Goal: Browse casually

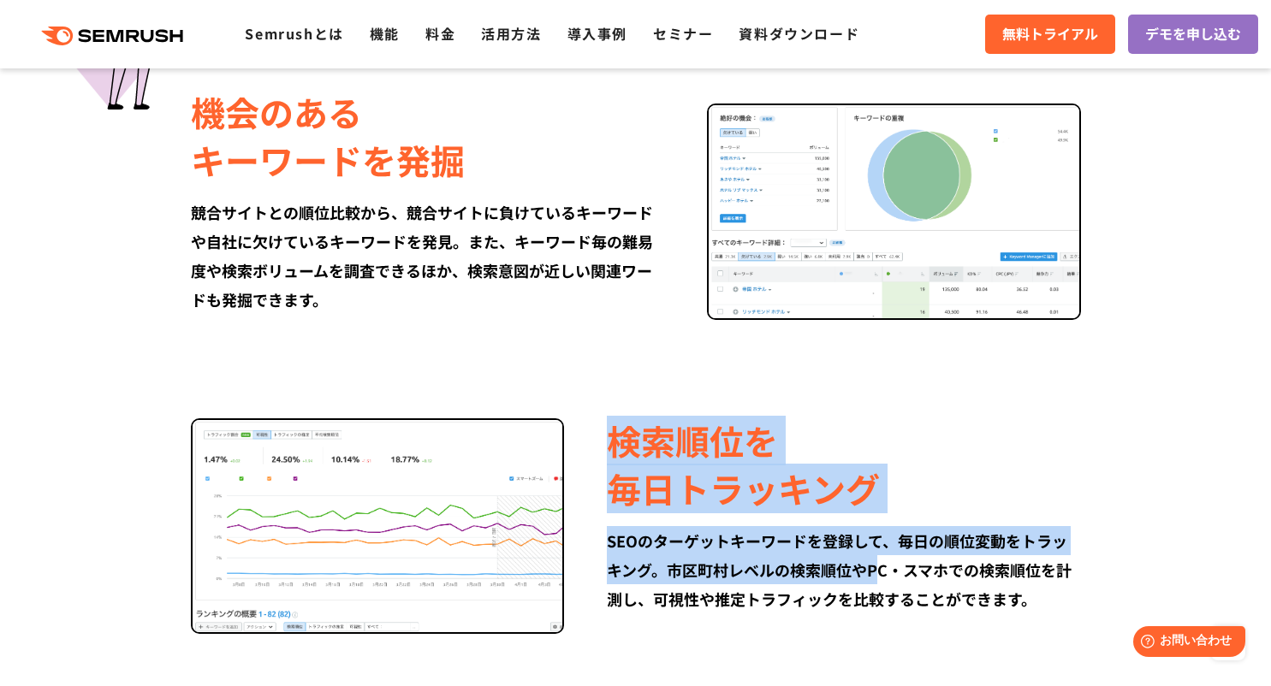
drag, startPoint x: 618, startPoint y: 442, endPoint x: 879, endPoint y: 568, distance: 290.1
click at [879, 568] on div "検索順位を 毎日トラッキング SEOのターゲットキーワードを登録して、毎日の順位変動をトラッキング。市区町村レベルの検索順位やPC・スマホでの検索順位を計測し…" at bounding box center [822, 515] width 516 height 197
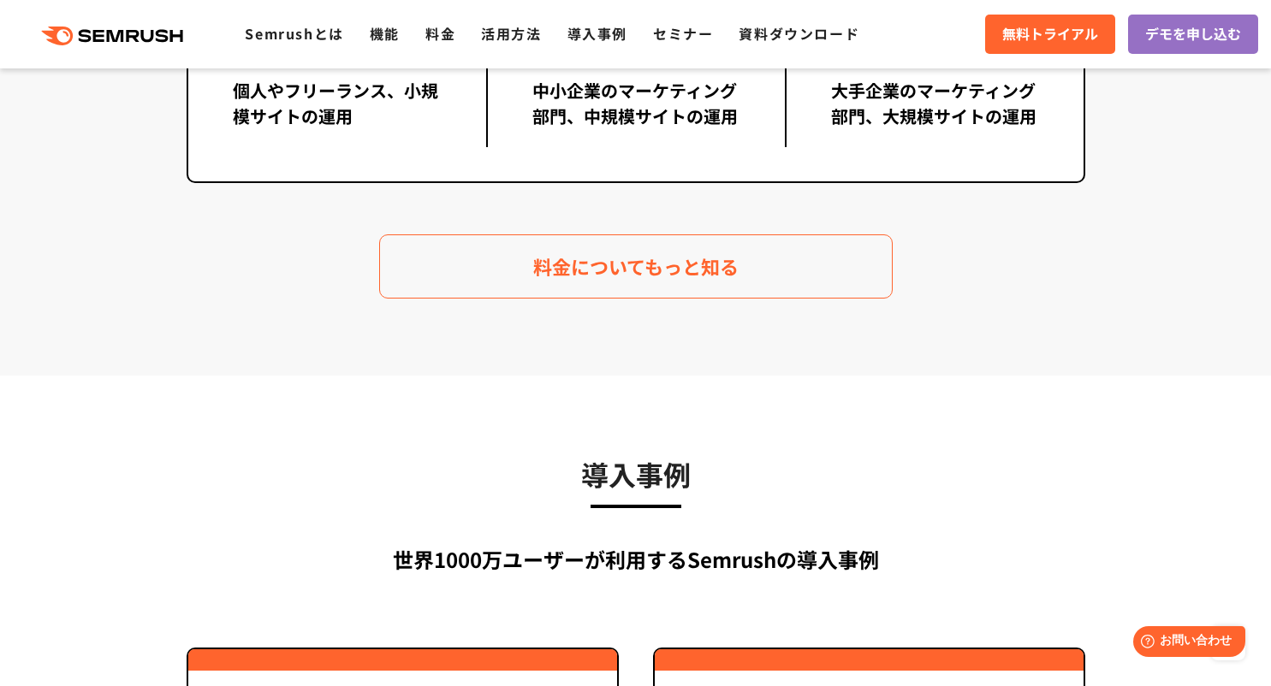
scroll to position [4307, 0]
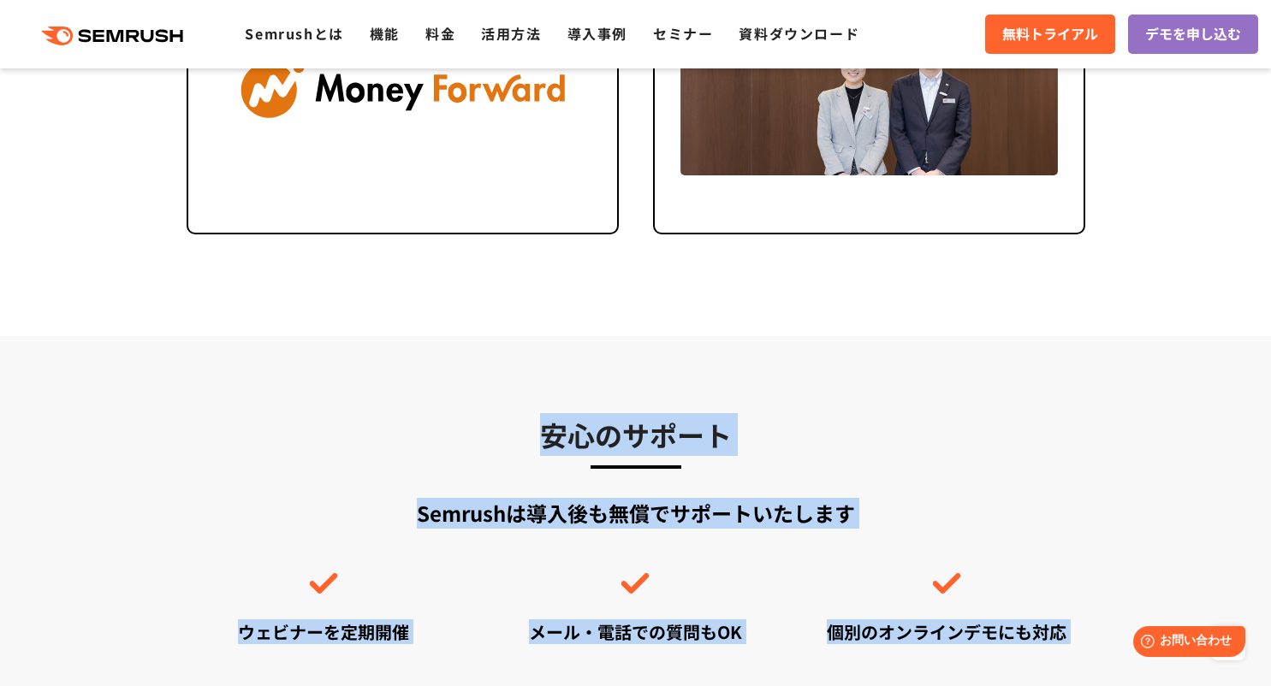
drag, startPoint x: 531, startPoint y: 438, endPoint x: 1047, endPoint y: 645, distance: 556.0
click at [1047, 645] on div "安心のサポート Semrushは導入後も無償でサポートいたします ウェビナーを定期開催 メール・電話での質問もOK 個別のオンラインデモにも対応 サポートにつ…" at bounding box center [636, 598] width 898 height 371
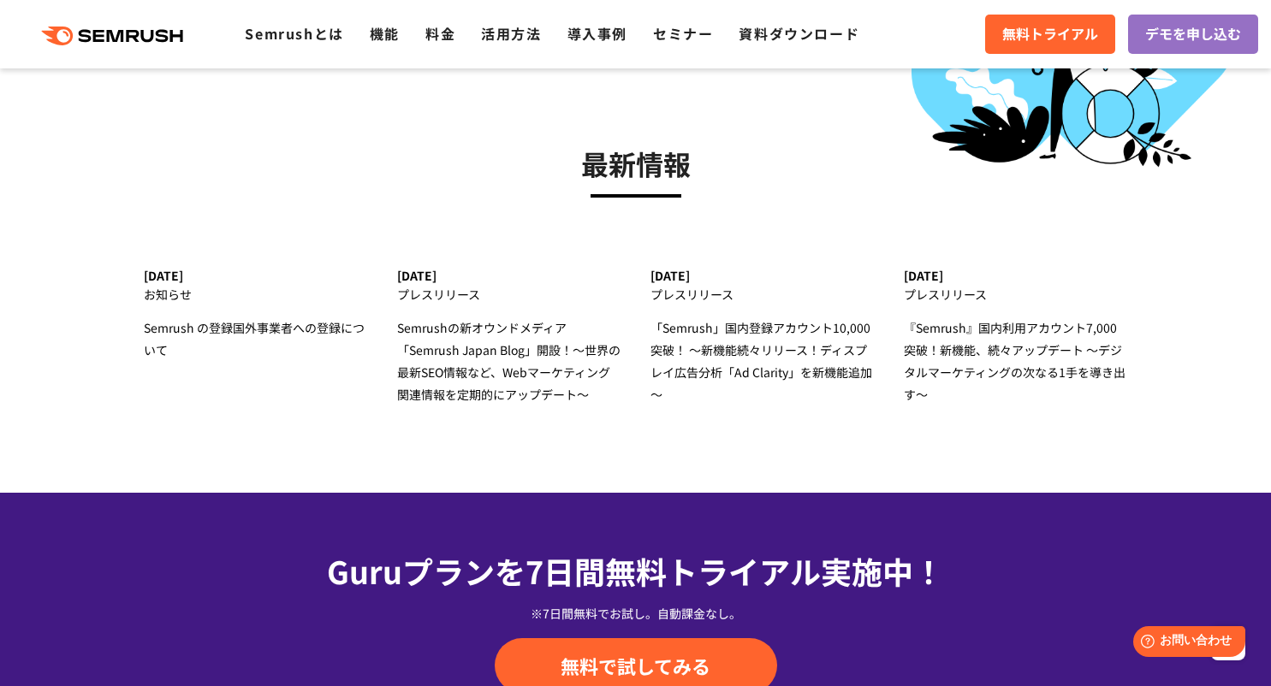
scroll to position [4991, 0]
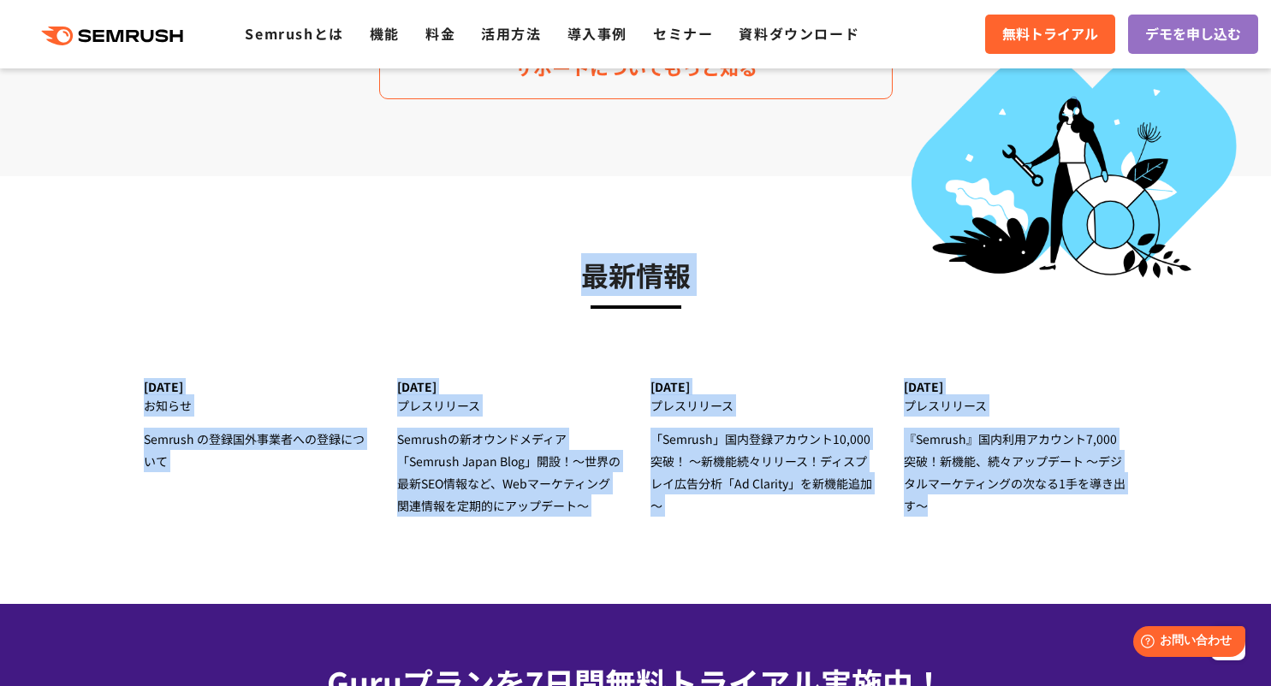
drag, startPoint x: 972, startPoint y: 538, endPoint x: 510, endPoint y: 249, distance: 545.1
click at [510, 249] on section "最新情報 [DATE] お知らせ Semrush の登録国外事業者への登録について [DATE] プレスリリース Semrushの新オウンドメディア 「Sem…" at bounding box center [635, 390] width 1271 height 428
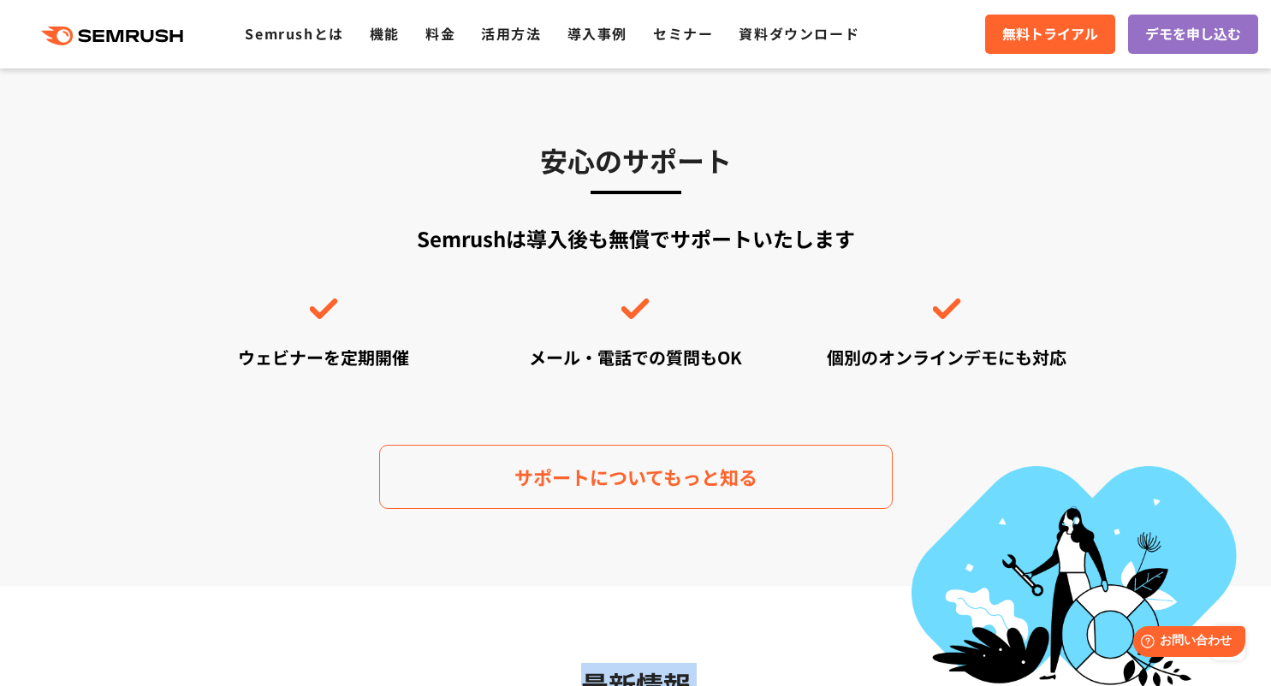
scroll to position [4581, 0]
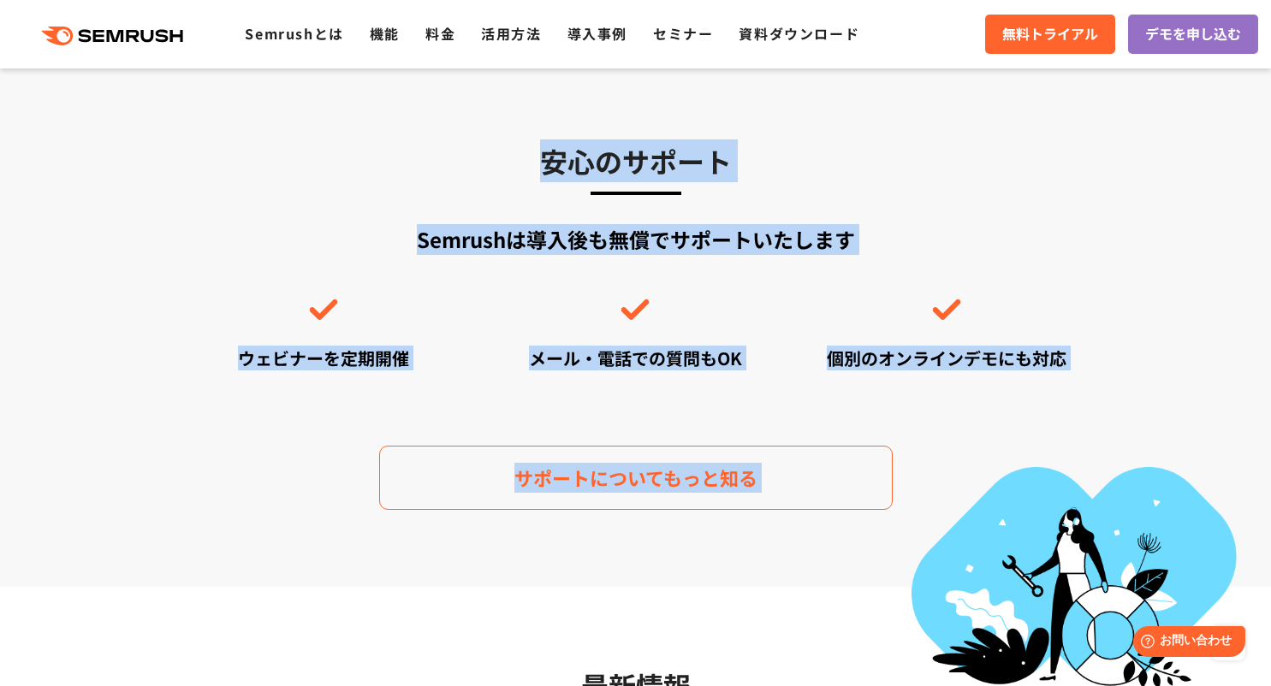
drag, startPoint x: 457, startPoint y: 176, endPoint x: 907, endPoint y: 528, distance: 571.2
click at [913, 527] on section "安心のサポート Semrushは導入後も無償でサポートいたします ウェビナーを定期開催 メール・電話での質問もOK 個別のオンラインデモにも対応 サポートにつ…" at bounding box center [635, 324] width 1271 height 525
click at [898, 534] on section "安心のサポート Semrushは導入後も無償でサポートいたします ウェビナーを定期開催 メール・電話での質問もOK 個別のオンラインデモにも対応 サポートにつ…" at bounding box center [635, 324] width 1271 height 525
drag, startPoint x: 894, startPoint y: 535, endPoint x: 346, endPoint y: 169, distance: 659.1
click at [346, 169] on section "安心のサポート Semrushは導入後も無償でサポートいたします ウェビナーを定期開催 メール・電話での質問もOK 個別のオンラインデモにも対応 サポートにつ…" at bounding box center [635, 324] width 1271 height 525
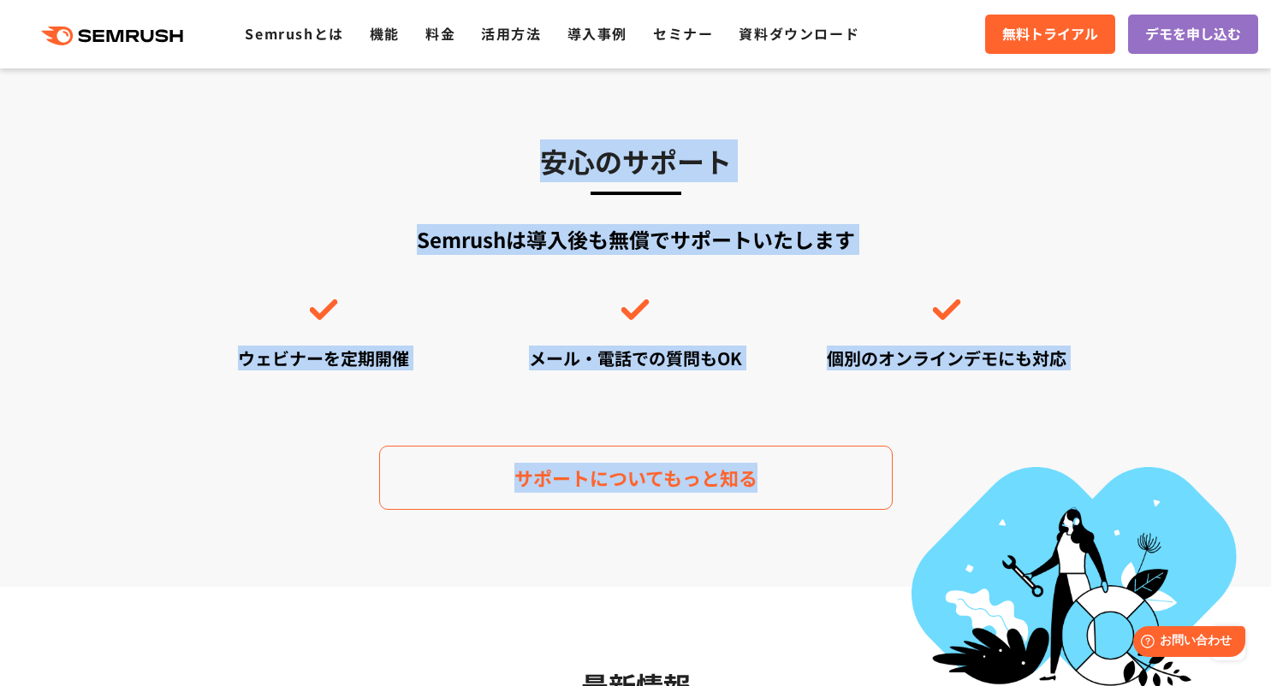
click at [346, 169] on h3 "安心のサポート" at bounding box center [636, 160] width 898 height 43
drag, startPoint x: 346, startPoint y: 169, endPoint x: 766, endPoint y: 531, distance: 554.0
click at [766, 531] on section "安心のサポート Semrushは導入後も無償でサポートいたします ウェビナーを定期開催 メール・電話での質問もOK 個別のオンラインデモにも対応 サポートにつ…" at bounding box center [635, 324] width 1271 height 525
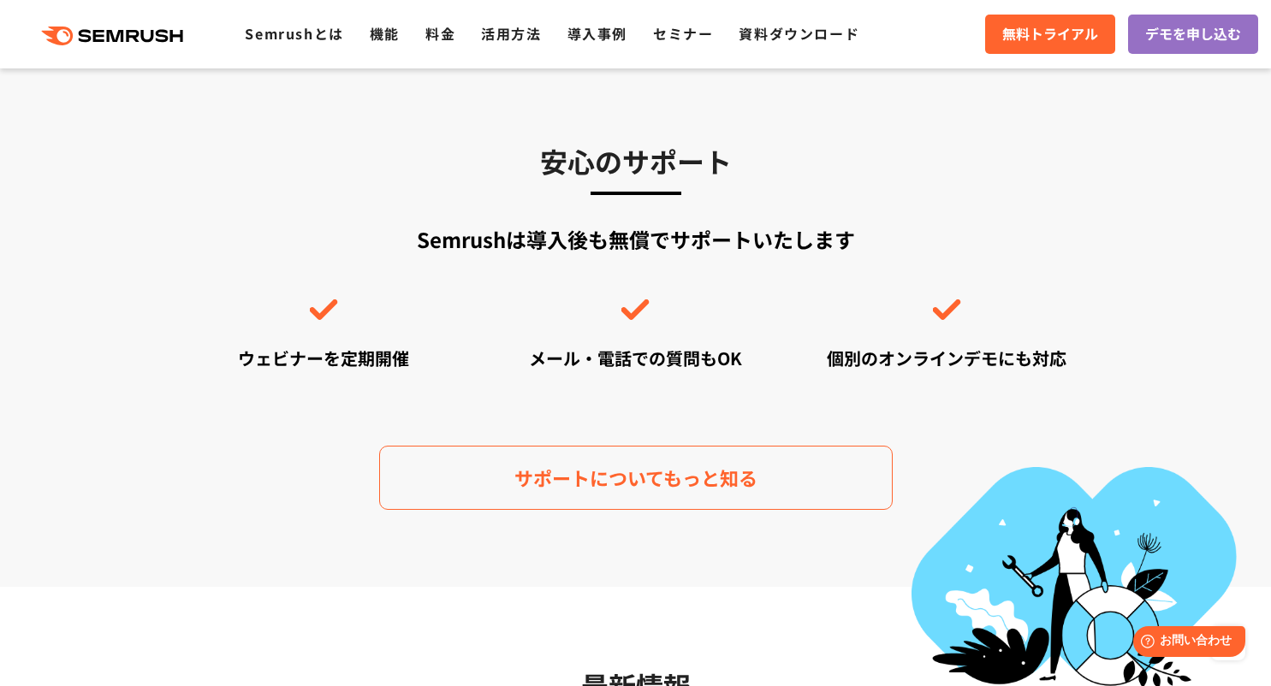
click at [766, 531] on section "安心のサポート Semrushは導入後も無償でサポートいたします ウェビナーを定期開催 メール・電話での質問もOK 個別のオンラインデモにも対応 サポートにつ…" at bounding box center [635, 324] width 1271 height 525
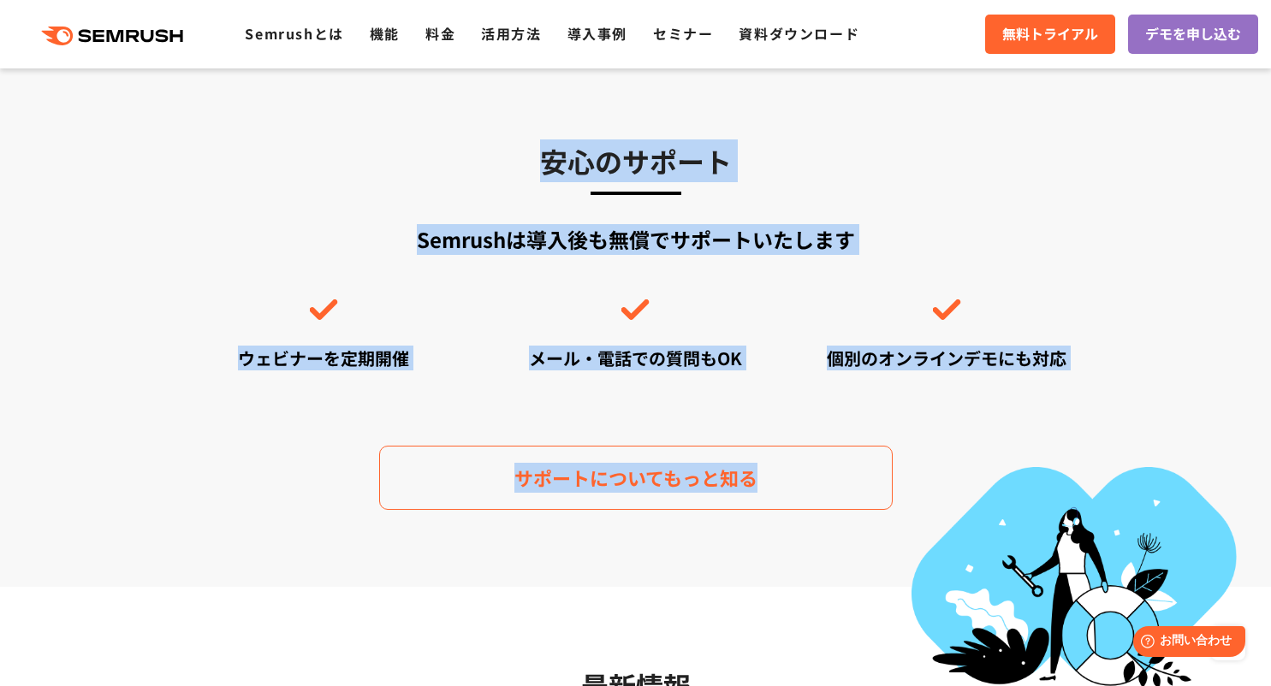
drag, startPoint x: 766, startPoint y: 531, endPoint x: 489, endPoint y: 173, distance: 452.7
click at [489, 173] on section "安心のサポート Semrushは導入後も無償でサポートいたします ウェビナーを定期開催 メール・電話での質問もOK 個別のオンラインデモにも対応 サポートにつ…" at bounding box center [635, 324] width 1271 height 525
click at [481, 179] on h3 "安心のサポート" at bounding box center [636, 160] width 898 height 43
drag, startPoint x: 481, startPoint y: 179, endPoint x: 833, endPoint y: 525, distance: 493.7
click at [833, 525] on section "安心のサポート Semrushは導入後も無償でサポートいたします ウェビナーを定期開催 メール・電話での質問もOK 個別のオンラインデモにも対応 サポートにつ…" at bounding box center [635, 324] width 1271 height 525
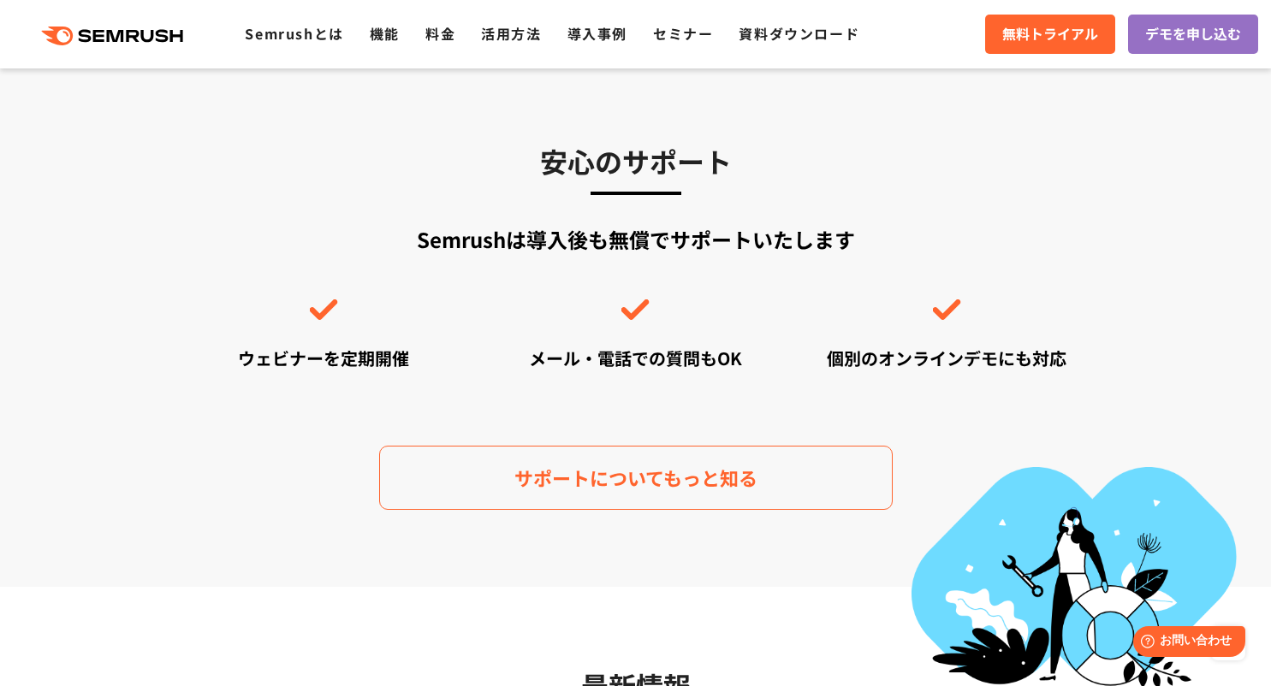
click at [832, 528] on section "安心のサポート Semrushは導入後も無償でサポートいたします ウェビナーを定期開催 メール・電話での質問もOK 個別のオンラインデモにも対応 サポートにつ…" at bounding box center [635, 324] width 1271 height 525
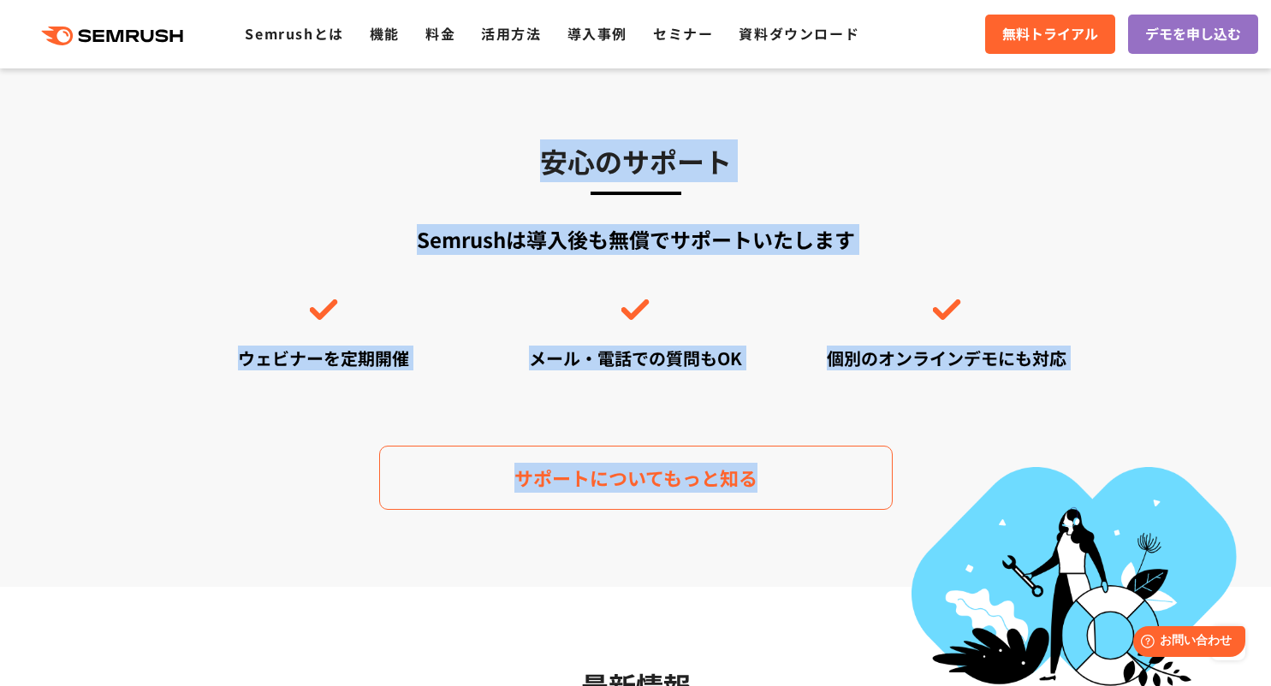
drag, startPoint x: 832, startPoint y: 528, endPoint x: 494, endPoint y: 162, distance: 498.4
click at [494, 162] on section "安心のサポート Semrushは導入後も無償でサポートいたします ウェビナーを定期開催 メール・電話での質問もOK 個別のオンラインデモにも対応 サポートにつ…" at bounding box center [635, 324] width 1271 height 525
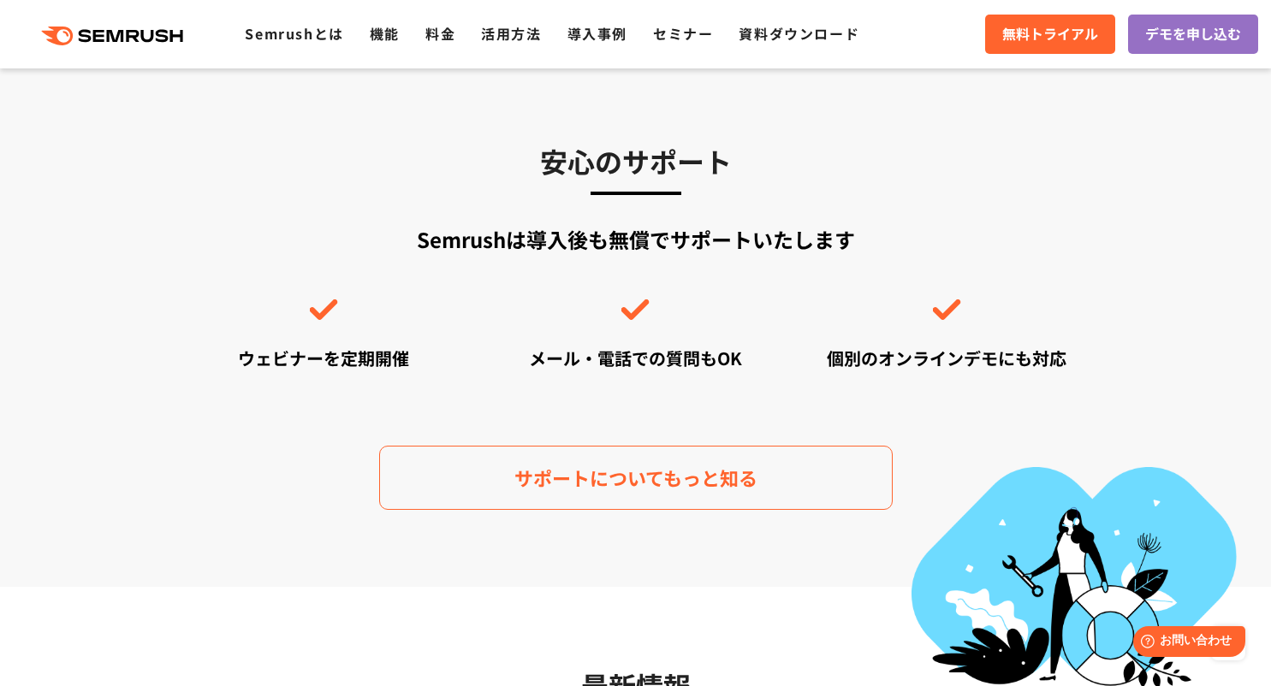
click at [495, 178] on h3 "安心のサポート" at bounding box center [636, 160] width 898 height 43
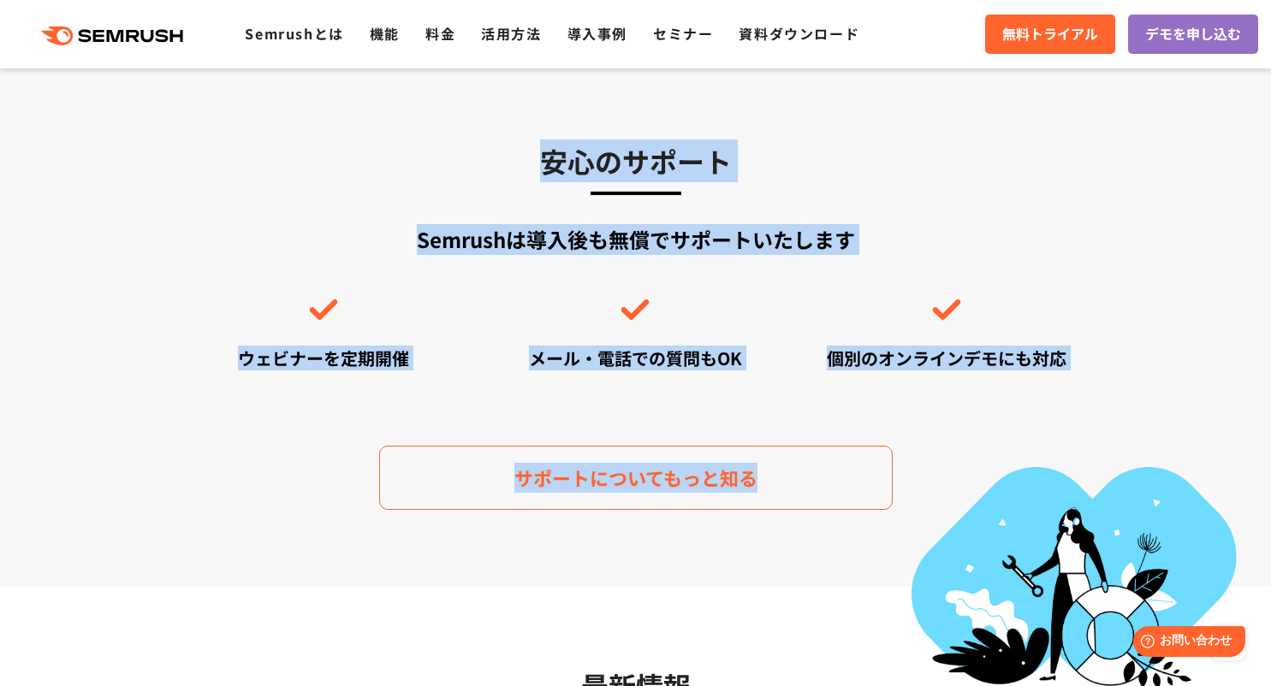
drag, startPoint x: 497, startPoint y: 175, endPoint x: 745, endPoint y: 526, distance: 430.4
click at [747, 515] on section "安心のサポート Semrushは導入後も無償でサポートいたします ウェビナーを定期開催 メール・電話での質問もOK 個別のオンラインデモにも対応 サポートにつ…" at bounding box center [635, 324] width 1271 height 525
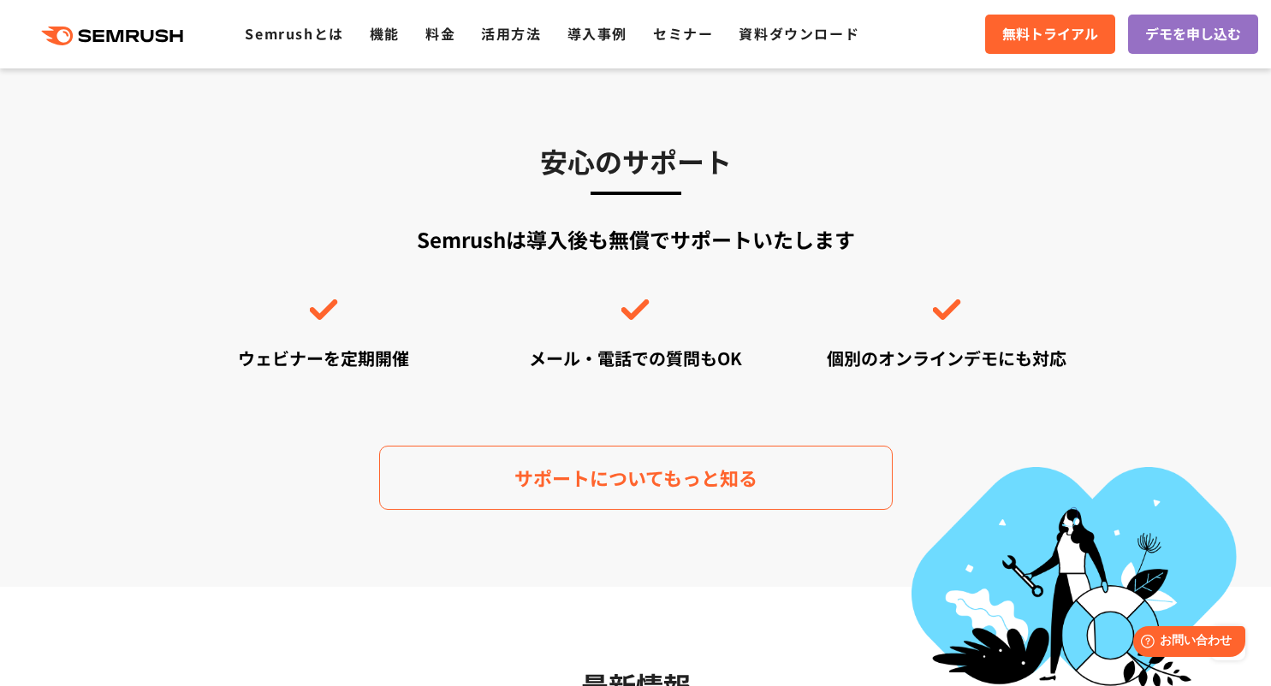
click at [724, 540] on section "安心のサポート Semrushは導入後も無償でサポートいたします ウェビナーを定期開催 メール・電話での質問もOK 個別のオンラインデモにも対応 サポートにつ…" at bounding box center [635, 324] width 1271 height 525
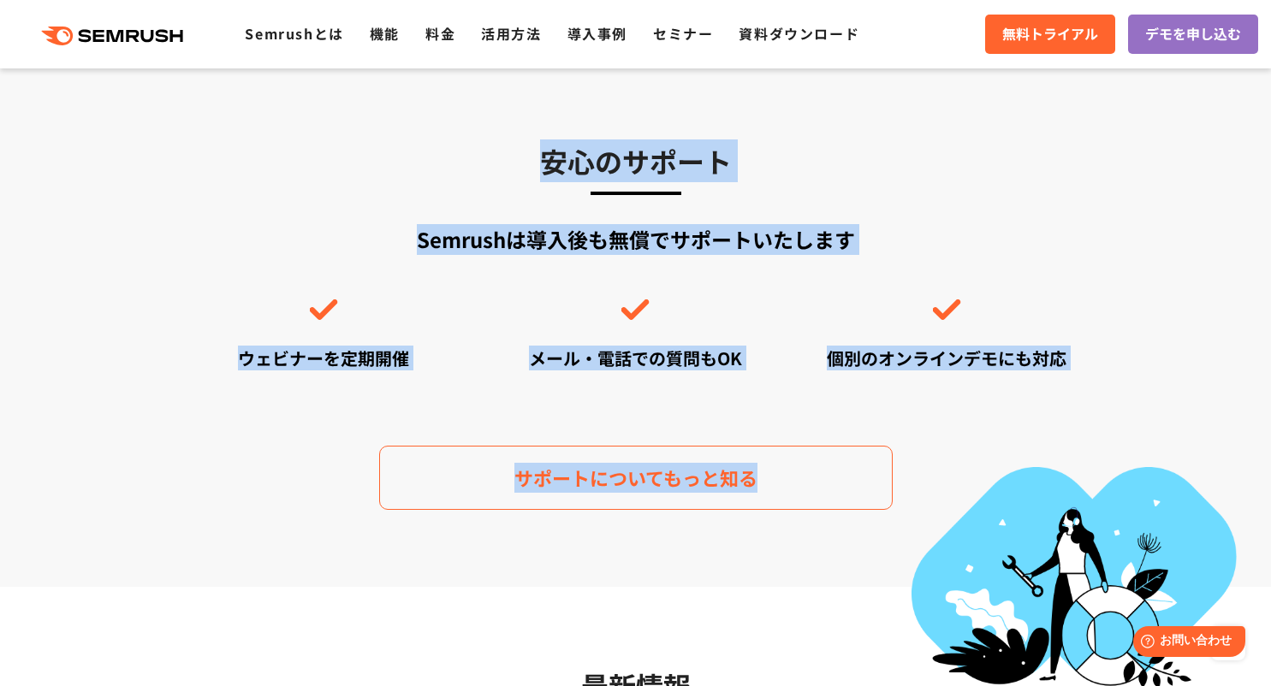
drag, startPoint x: 724, startPoint y: 540, endPoint x: 435, endPoint y: 163, distance: 475.4
click at [435, 163] on section "安心のサポート Semrushは導入後も無償でサポートいたします ウェビナーを定期開催 メール・電話での質問もOK 個別のオンラインデモにも対応 サポートにつ…" at bounding box center [635, 324] width 1271 height 525
click at [435, 163] on h3 "安心のサポート" at bounding box center [636, 160] width 898 height 43
drag, startPoint x: 435, startPoint y: 163, endPoint x: 789, endPoint y: 543, distance: 519.5
click at [789, 543] on section "安心のサポート Semrushは導入後も無償でサポートいたします ウェビナーを定期開催 メール・電話での質問もOK 個別のオンラインデモにも対応 サポートにつ…" at bounding box center [635, 324] width 1271 height 525
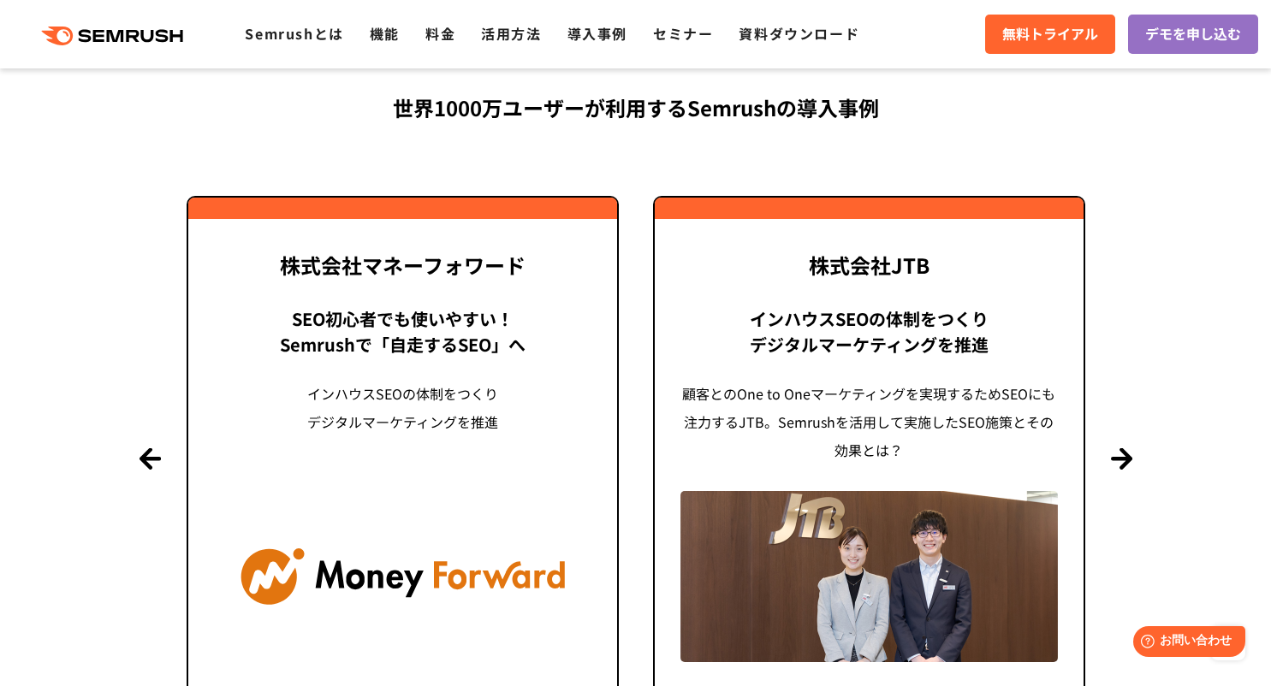
scroll to position [3805, 0]
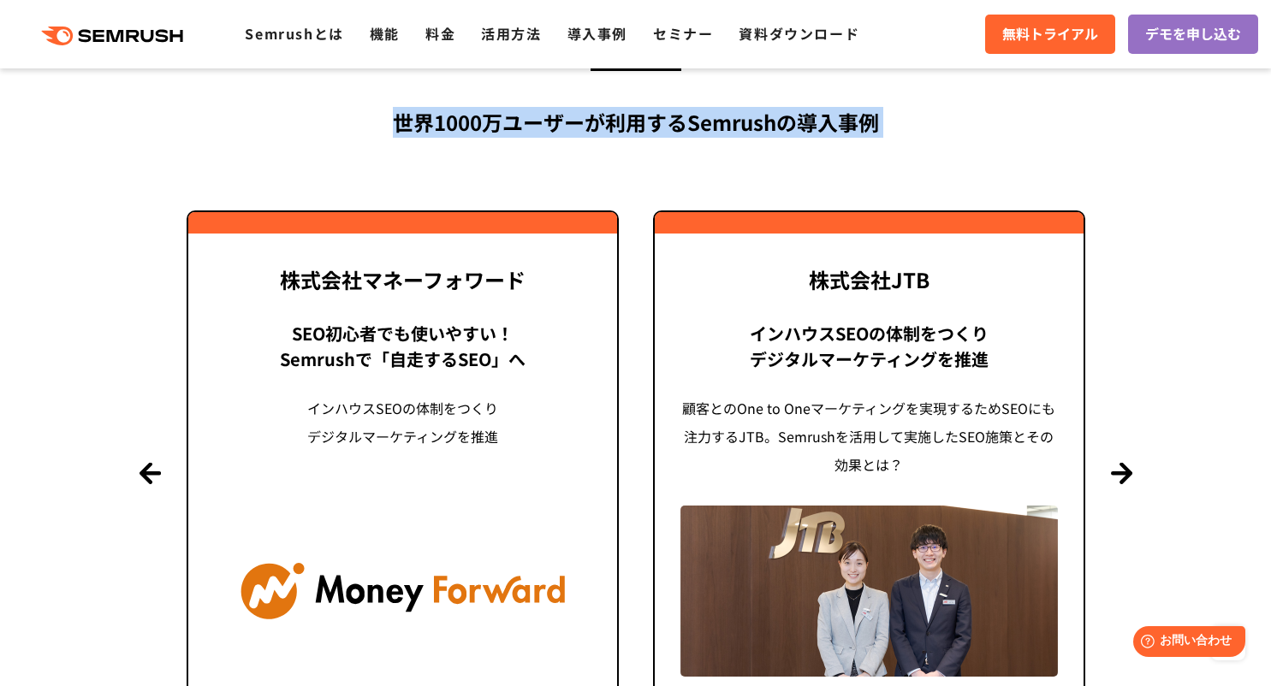
drag, startPoint x: 1145, startPoint y: 584, endPoint x: 371, endPoint y: 122, distance: 901.0
click at [371, 122] on section "導入事例 世界[DATE]万ユーザーが利用する Semrushの導入事例 Previous 株式会社LIXIL 「テクニカルSEOの実践でサイトを健全に Si…" at bounding box center [635, 387] width 1271 height 899
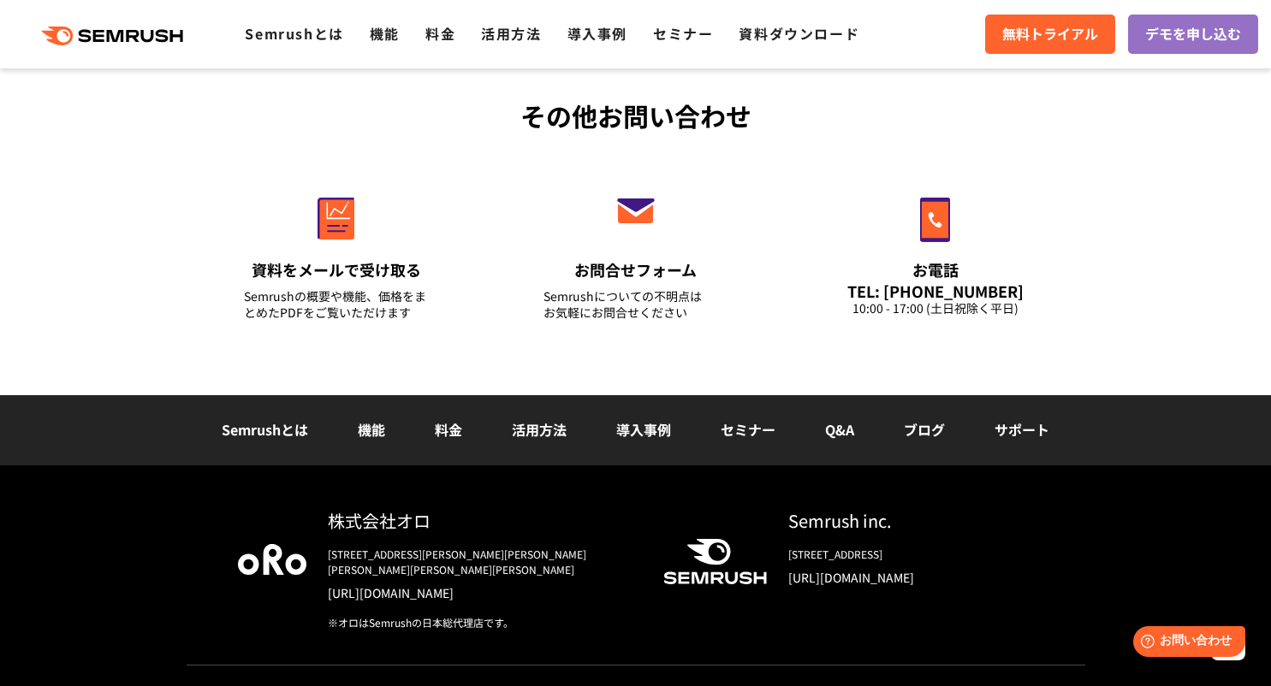
scroll to position [5827, 0]
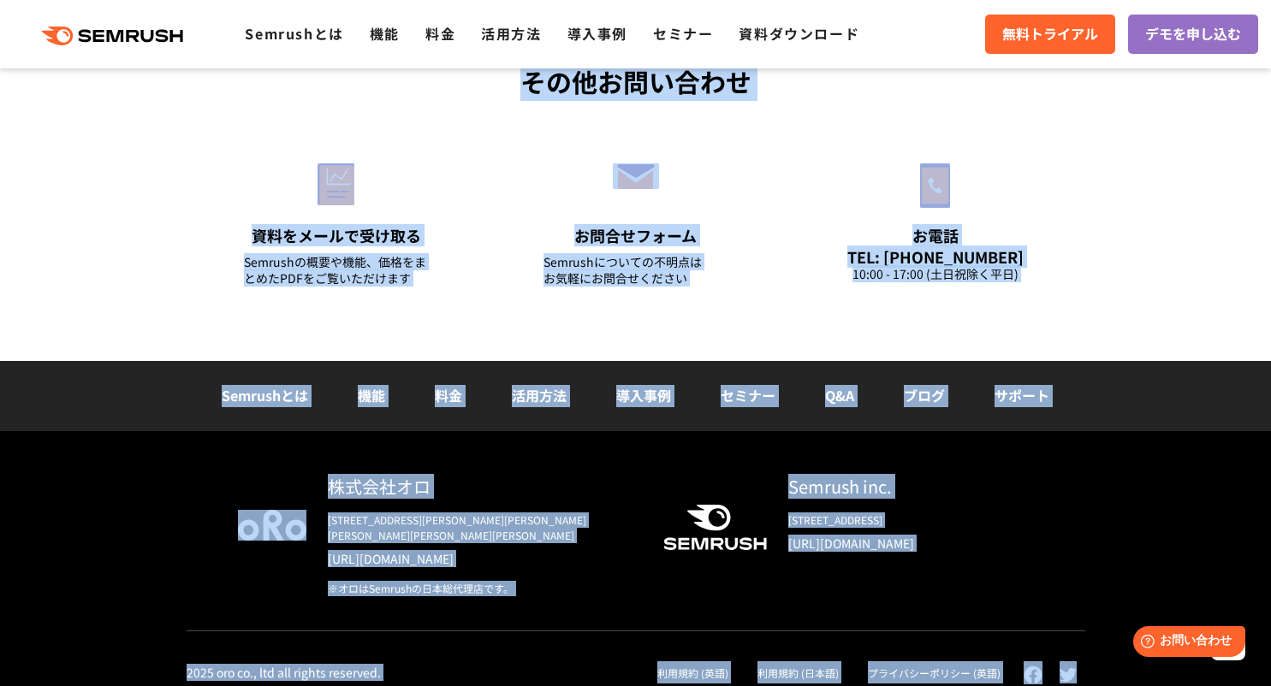
drag, startPoint x: 455, startPoint y: 227, endPoint x: 1087, endPoint y: 660, distance: 765.7
click at [1087, 660] on div "株式会社オロ [STREET_ADDRESS][PERSON_NAME][PERSON_NAME][PERSON_NAME][PERSON_NAME][PER…" at bounding box center [635, 579] width 933 height 211
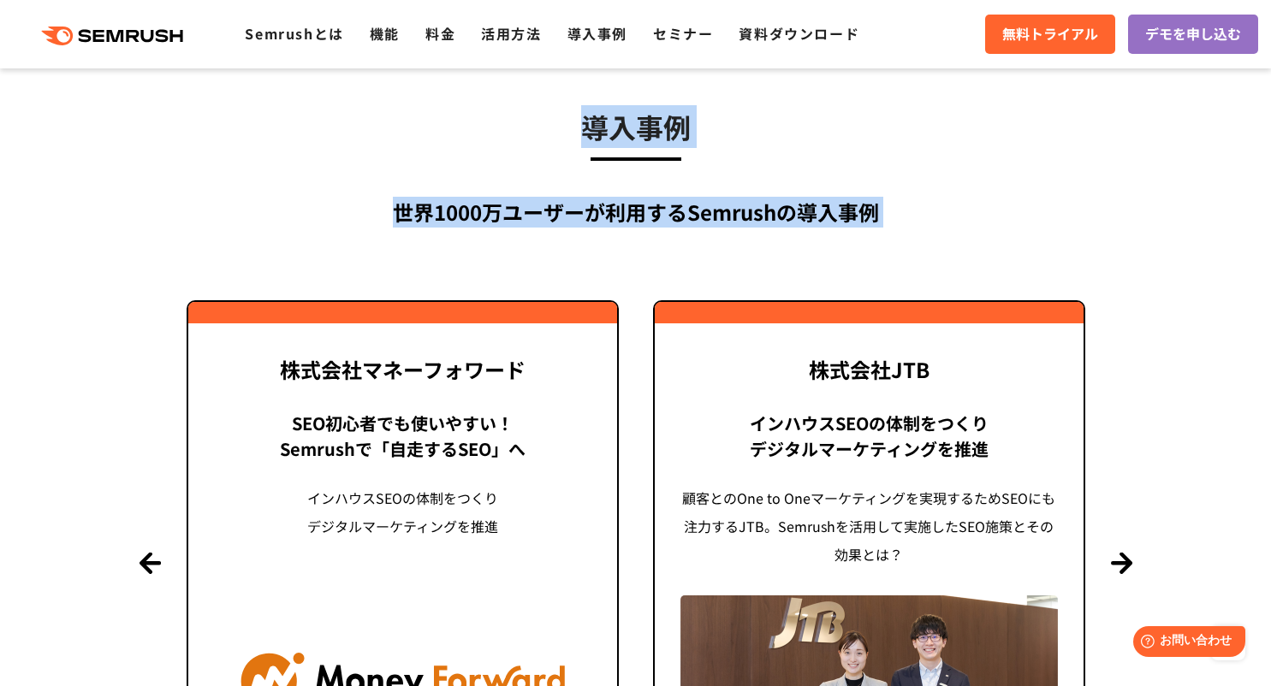
scroll to position [3671, 0]
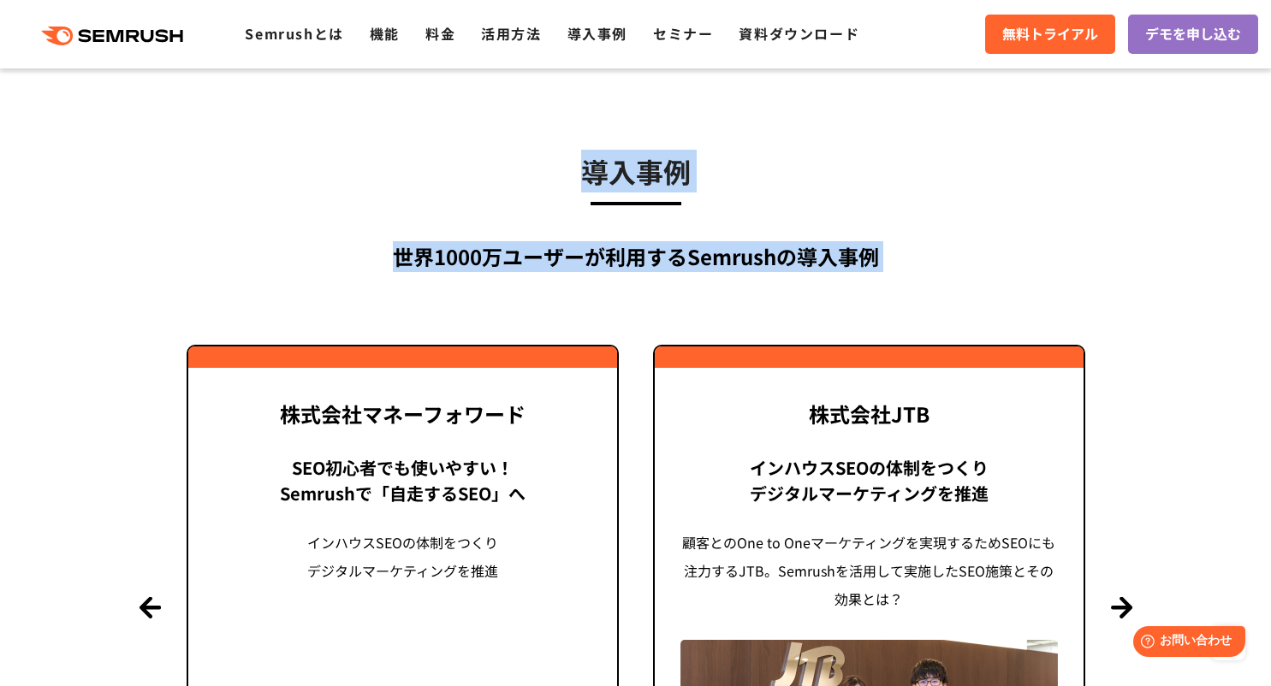
drag, startPoint x: 1087, startPoint y: 660, endPoint x: 175, endPoint y: 187, distance: 1026.8
click at [463, 176] on h3 "導入事例" at bounding box center [636, 171] width 898 height 43
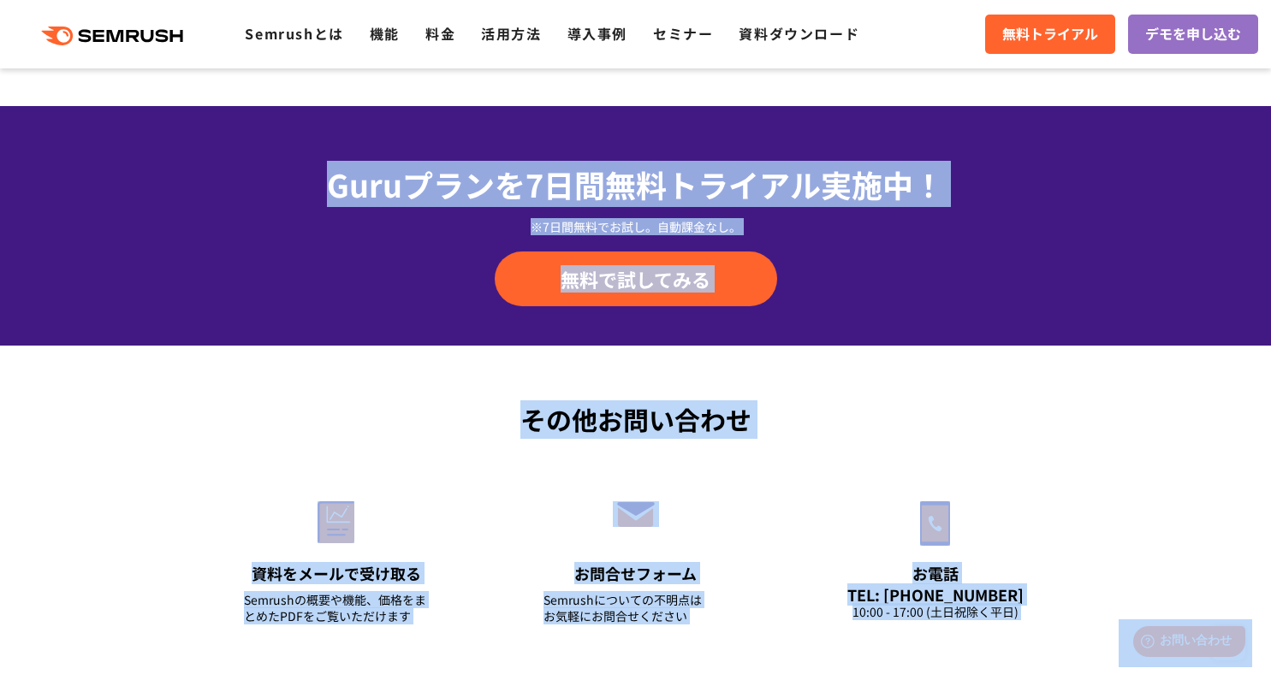
scroll to position [5827, 0]
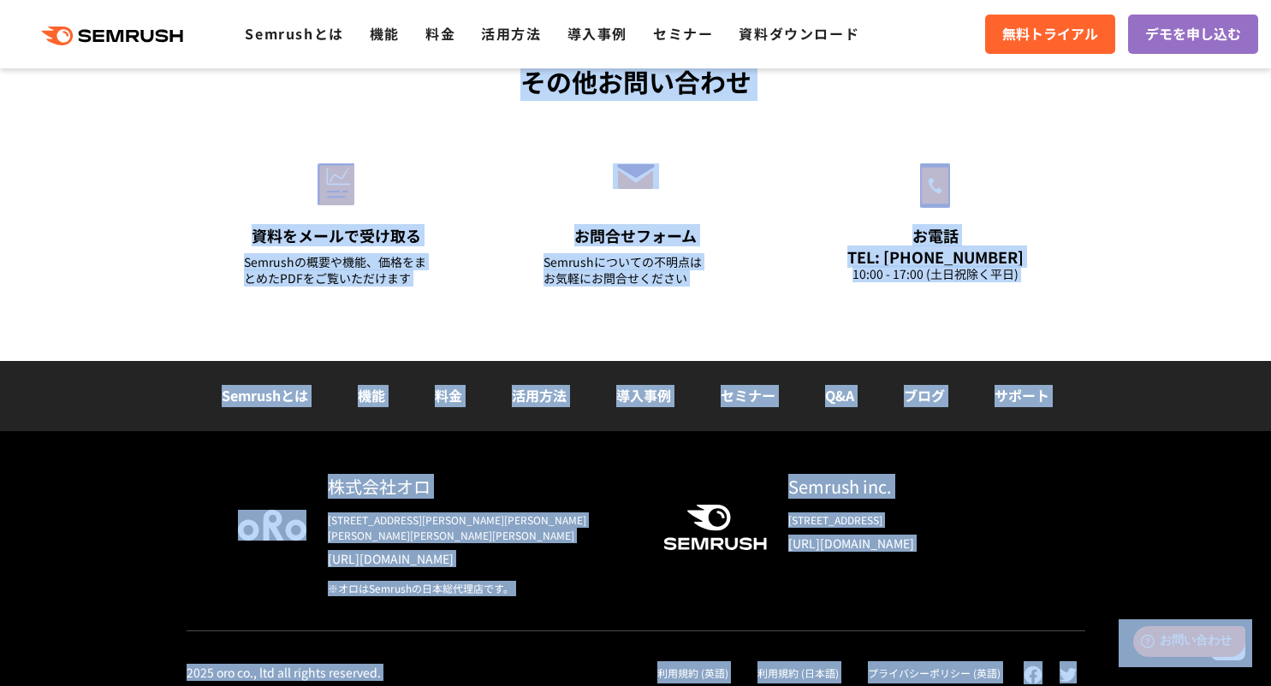
drag, startPoint x: 1581, startPoint y: 796, endPoint x: 1129, endPoint y: 663, distance: 471.7
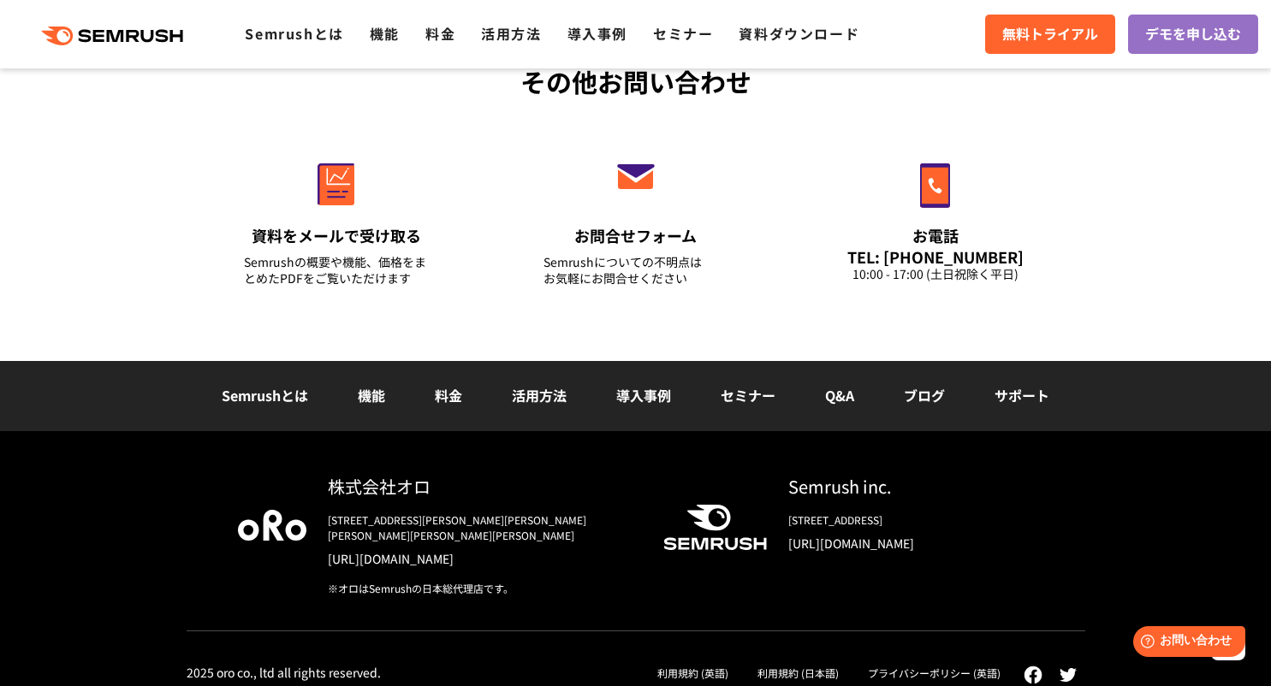
click at [1129, 657] on html "Help お問い合わせ" at bounding box center [1184, 639] width 133 height 38
drag, startPoint x: 1129, startPoint y: 663, endPoint x: 301, endPoint y: 335, distance: 890.3
click at [1118, 620] on html "Help お問い合わせ" at bounding box center [1184, 639] width 133 height 38
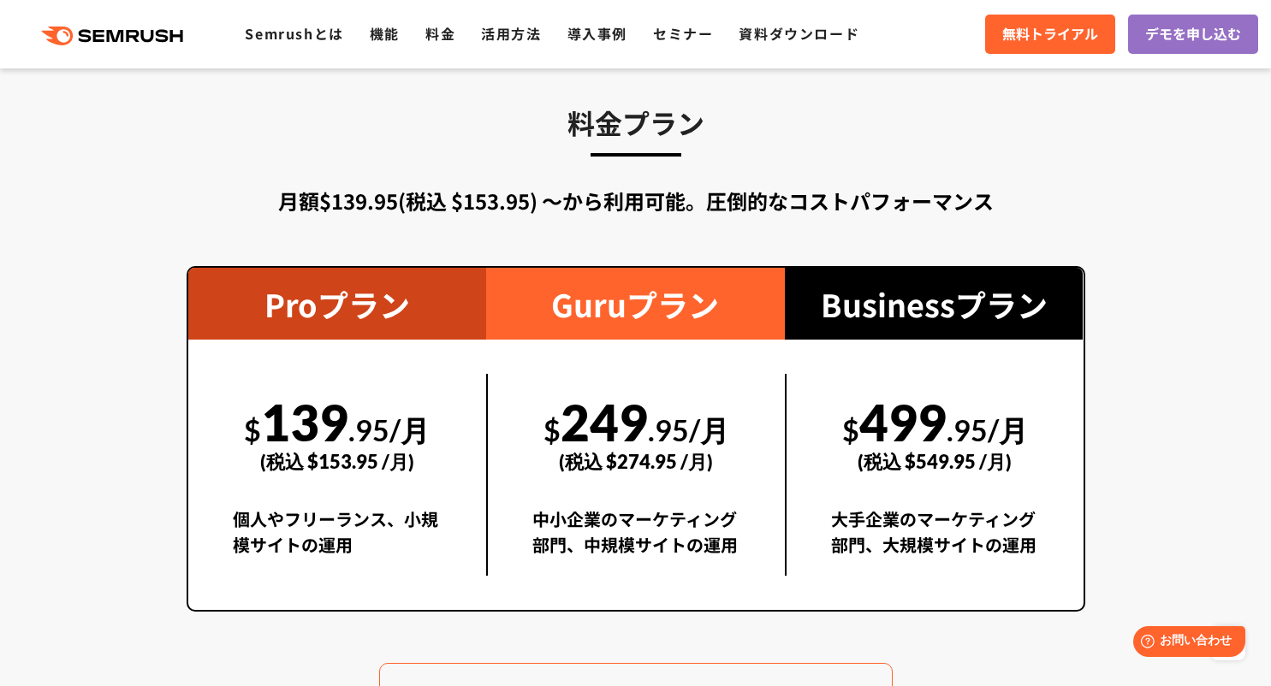
scroll to position [2924, 0]
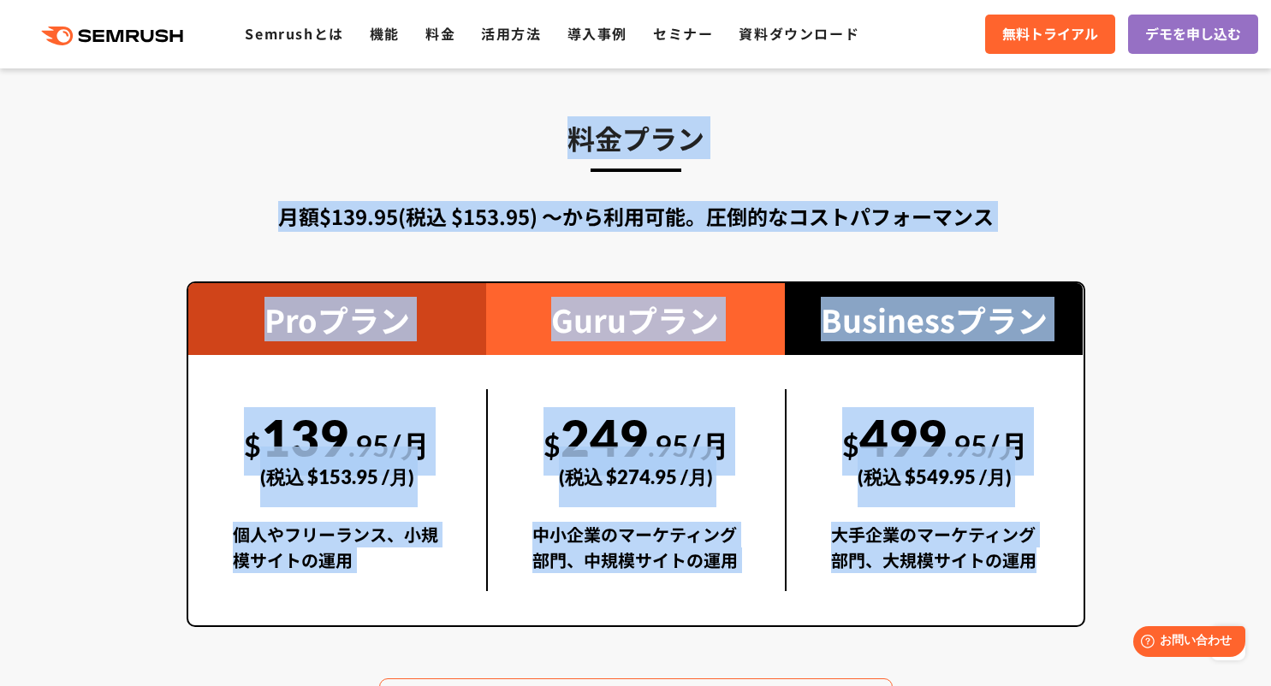
drag, startPoint x: 486, startPoint y: 104, endPoint x: 1100, endPoint y: 583, distance: 778.6
click at [1100, 583] on section "料金プラン 月額$139.95(税込 $153.95) 〜から利用可能。圧倒的なコストパフォーマンス Proプラン $ 139 .95/月 (税込 $153.…" at bounding box center [635, 429] width 1271 height 780
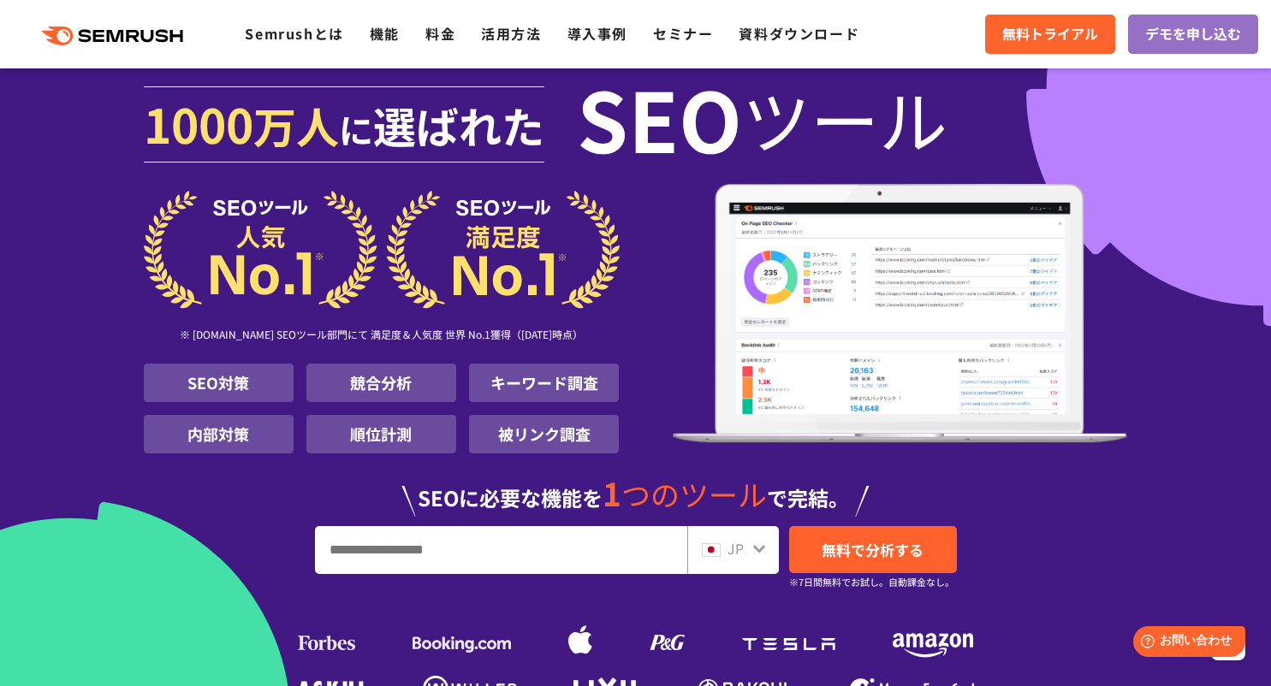
scroll to position [0, 0]
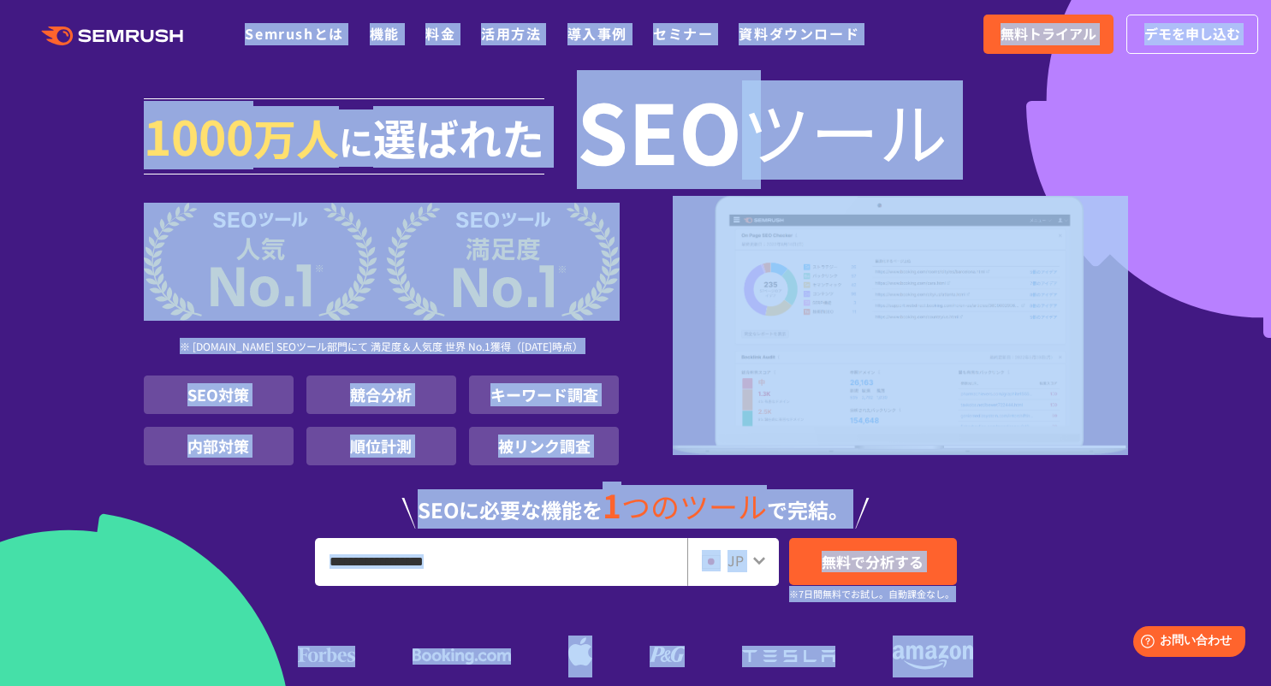
drag, startPoint x: 1021, startPoint y: 650, endPoint x: 15, endPoint y: 28, distance: 1183.1
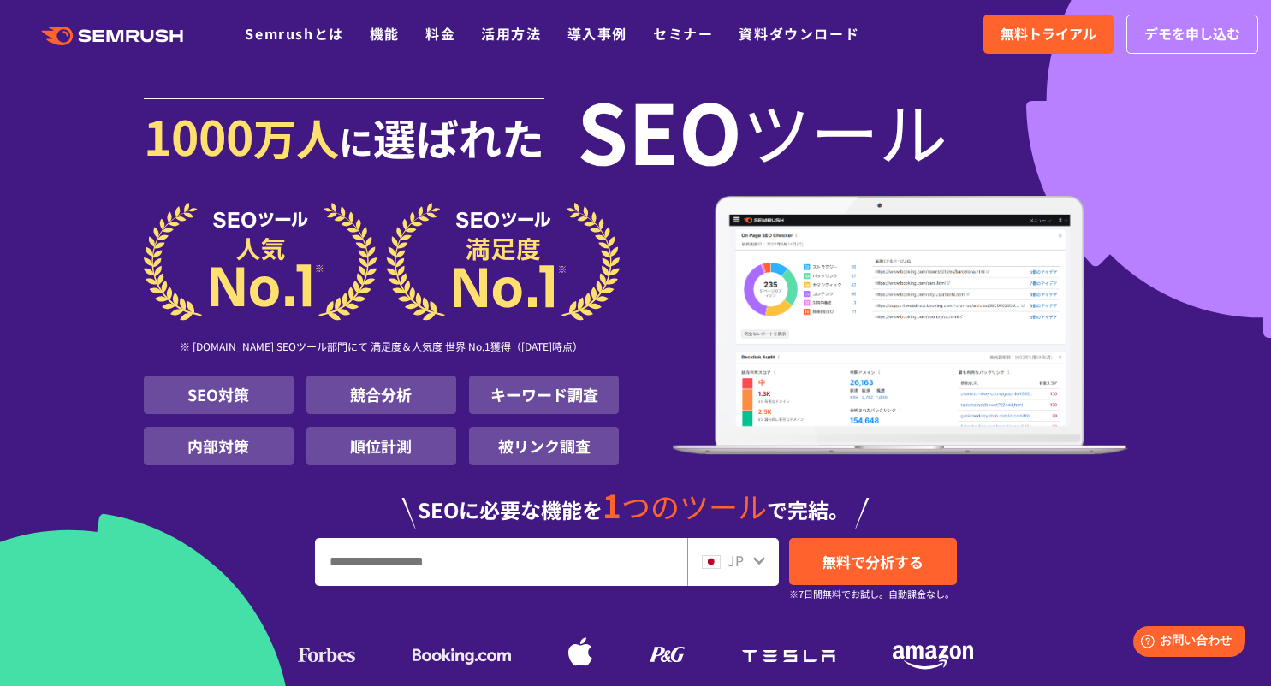
click at [15, 28] on div ".cls {fill: #FF642D;} .cls {fill: #FF642D;}" at bounding box center [122, 34] width 245 height 22
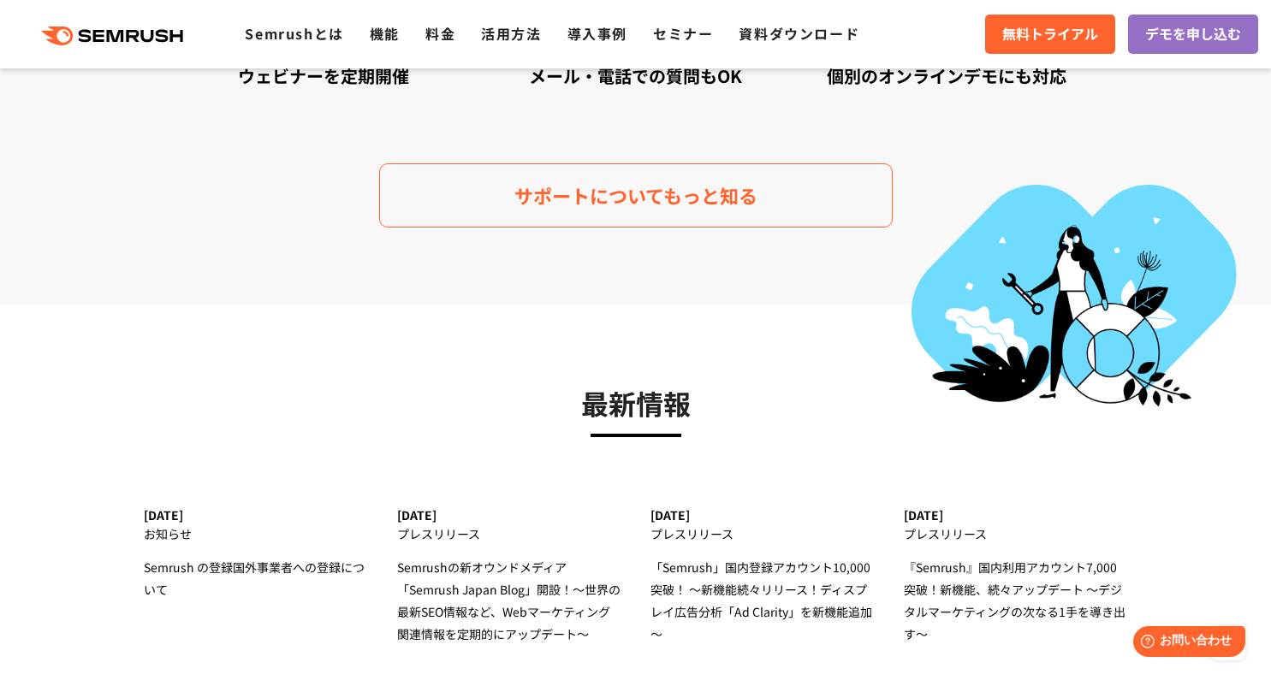
scroll to position [5827, 0]
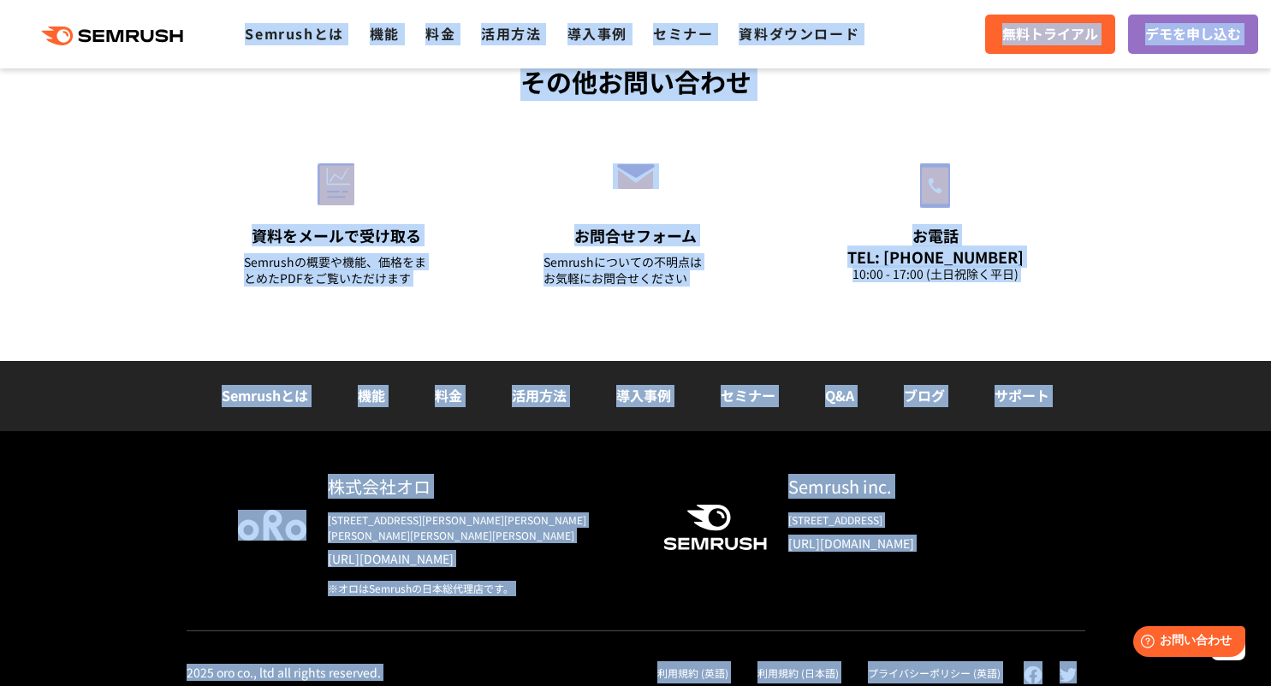
drag, startPoint x: 15, startPoint y: 28, endPoint x: 1075, endPoint y: 683, distance: 1246.0
click at [1116, 664] on div "株式会社オロ [STREET_ADDRESS][PERSON_NAME][PERSON_NAME][PERSON_NAME][PERSON_NAME][PER…" at bounding box center [635, 566] width 1271 height 270
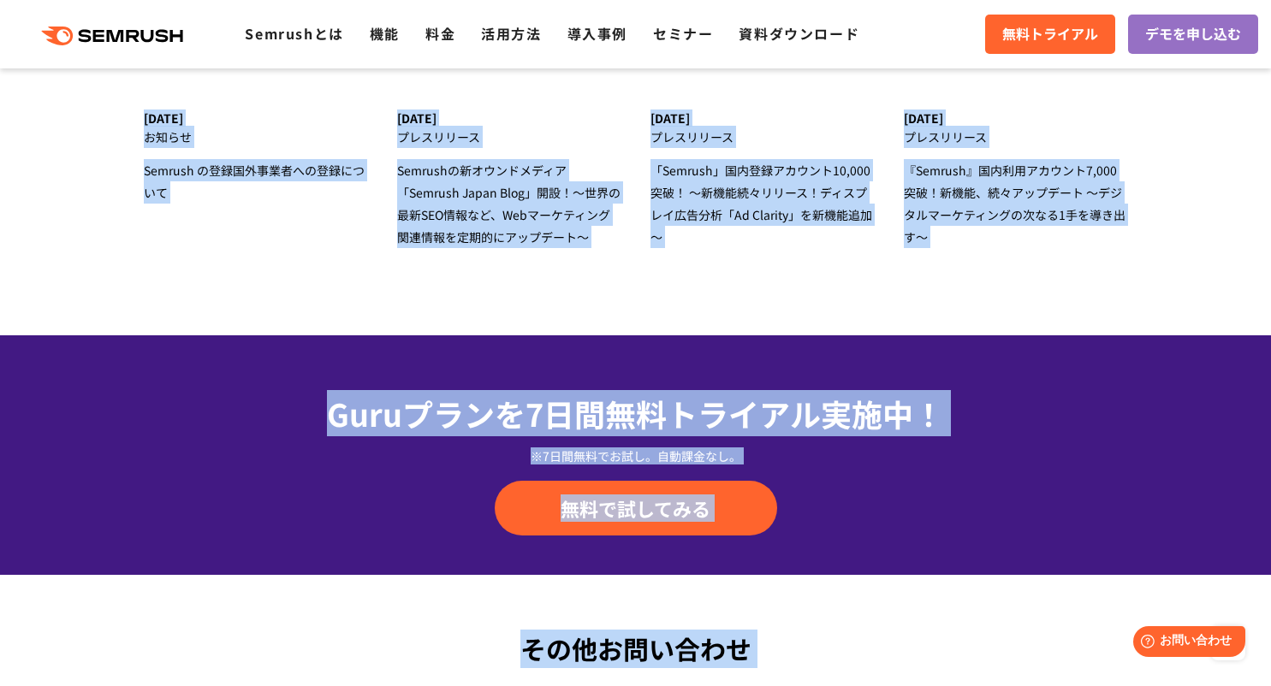
scroll to position [5233, 0]
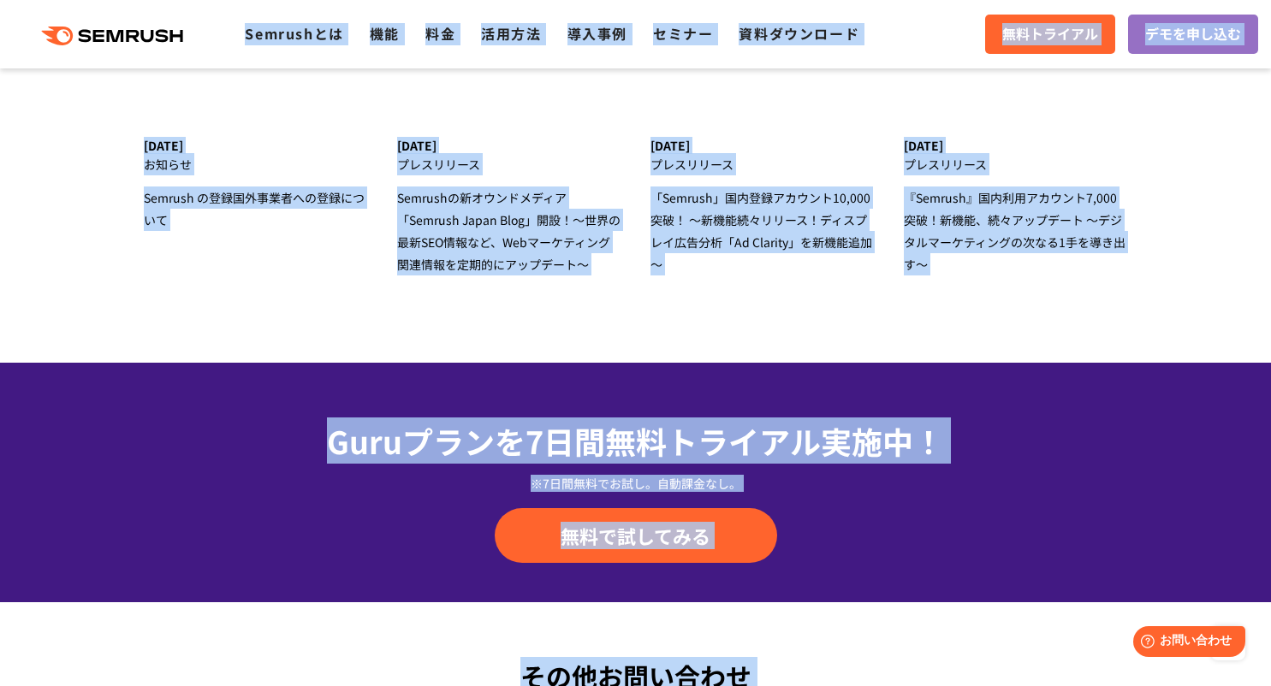
drag, startPoint x: 1116, startPoint y: 664, endPoint x: 19, endPoint y: 33, distance: 1265.4
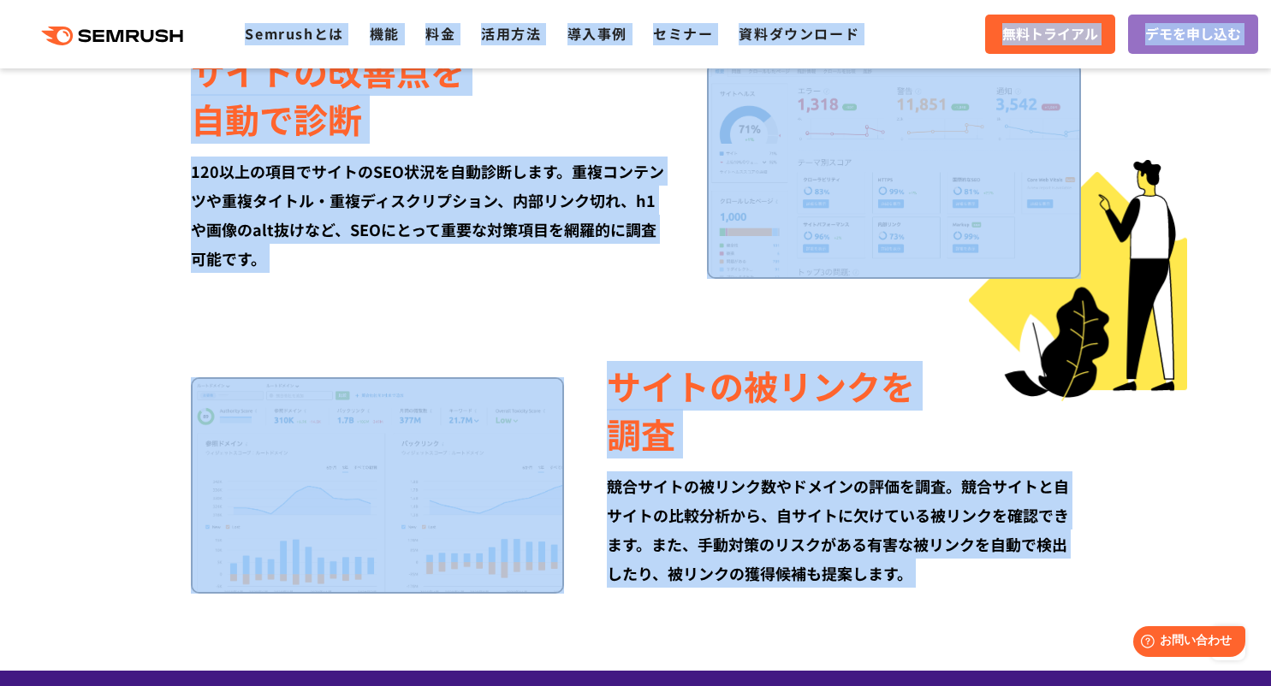
scroll to position [0, 0]
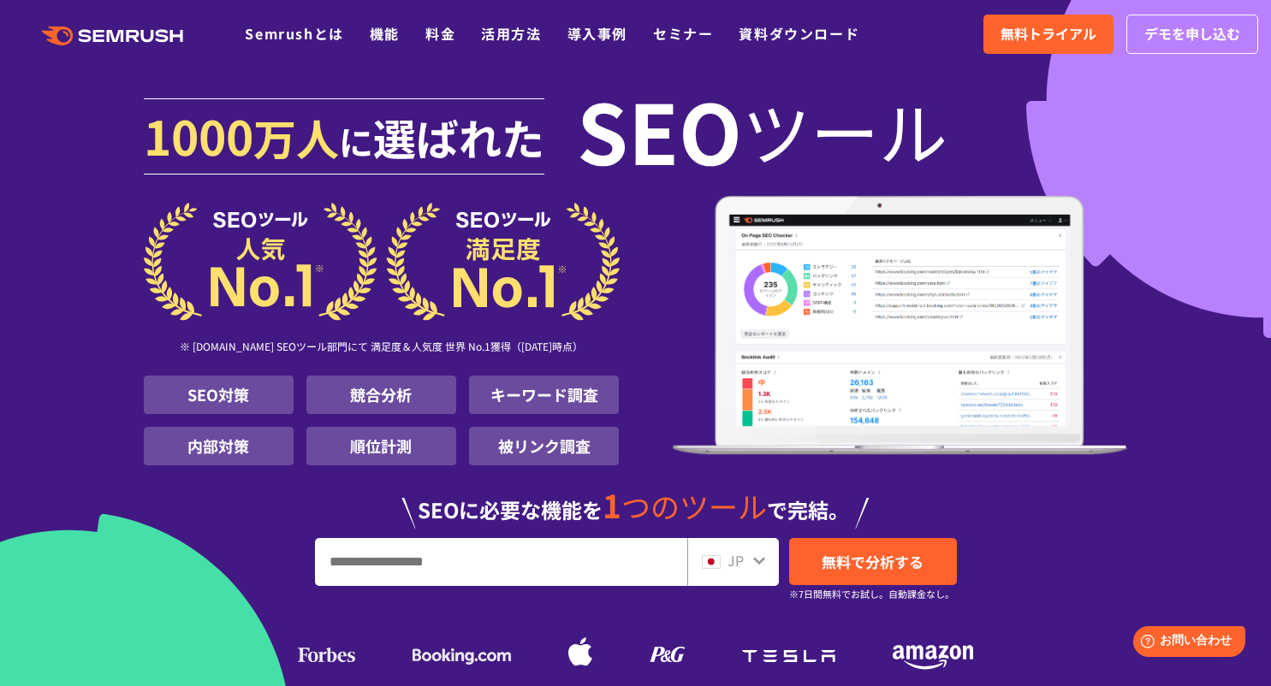
click at [24, 17] on div ".cls {fill: #FF642D;} .cls {fill: #FF642D;} Semrushとは 機能 料金 活用方法 導入事例 セミナー 資料ダウ…" at bounding box center [635, 34] width 1271 height 51
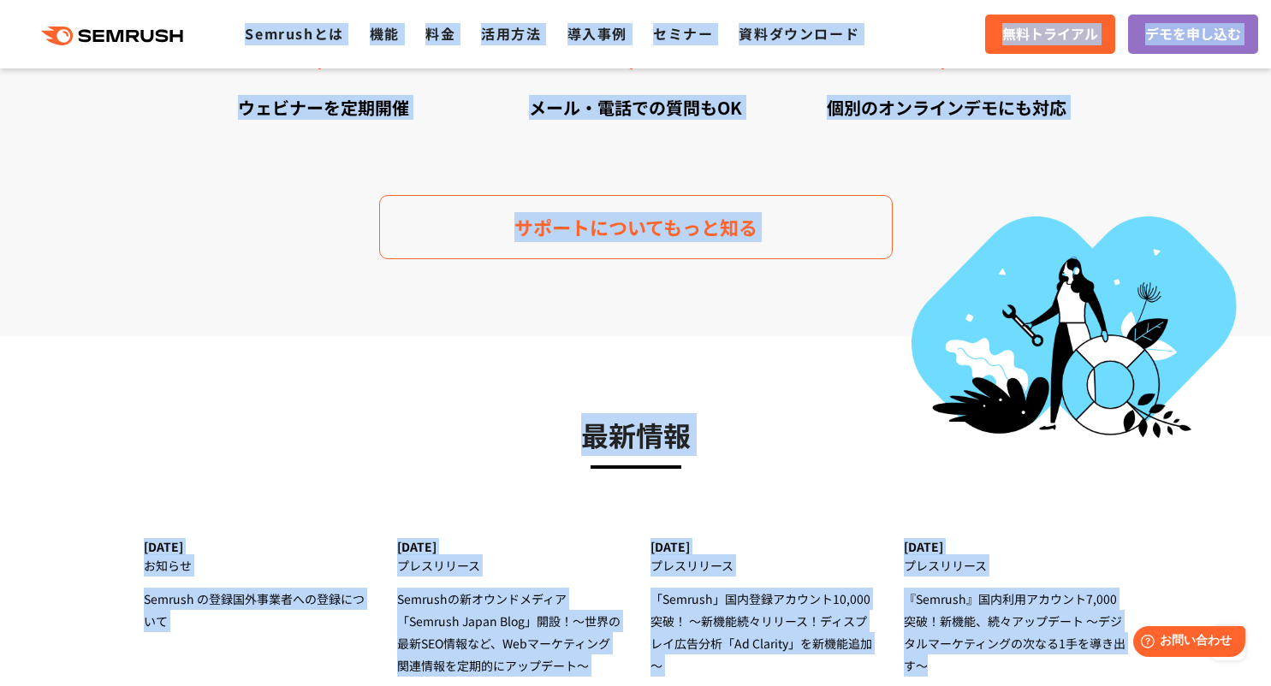
drag, startPoint x: 22, startPoint y: 17, endPoint x: 968, endPoint y: 700, distance: 1166.3
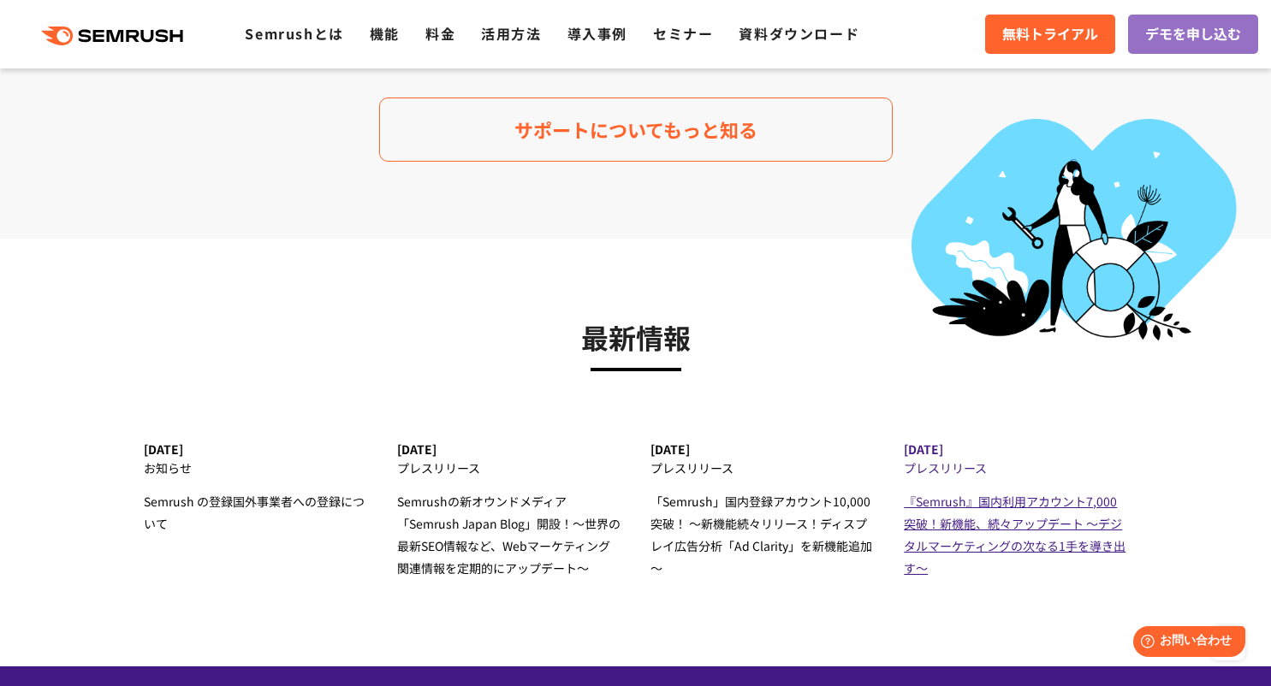
drag, startPoint x: 1152, startPoint y: 436, endPoint x: 1120, endPoint y: 451, distance: 34.8
click at [1152, 441] on section "最新情報 [DATE] お知らせ Semrush の登録国外事業者への登録について [DATE] プレスリリース Semrushの新オウンドメディア 「Sem…" at bounding box center [635, 453] width 1271 height 428
